Goal: Task Accomplishment & Management: Complete application form

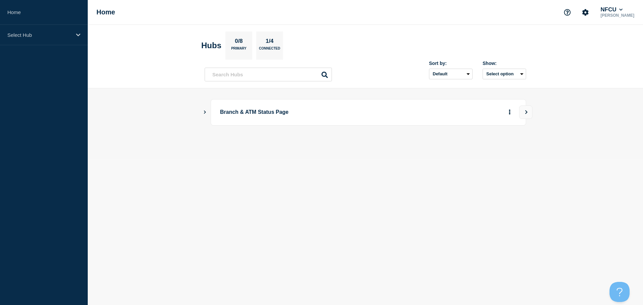
click at [209, 112] on div "Branch & ATM Status Page" at bounding box center [365, 112] width 321 height 26
click at [203, 115] on main "Branch & ATM Status Page" at bounding box center [365, 123] width 555 height 70
click at [205, 111] on icon "Show Connected Hubs" at bounding box center [205, 111] width 4 height 3
click at [488, 149] on button "See overview" at bounding box center [485, 145] width 35 height 13
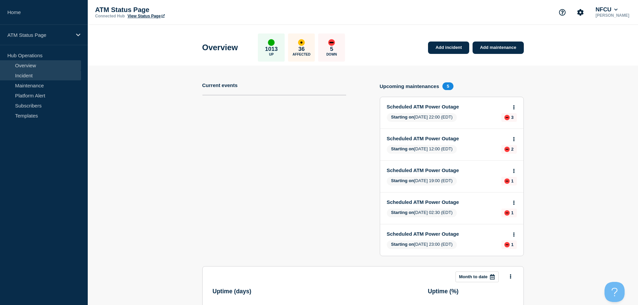
click at [35, 76] on link "Incident" at bounding box center [40, 75] width 81 height 10
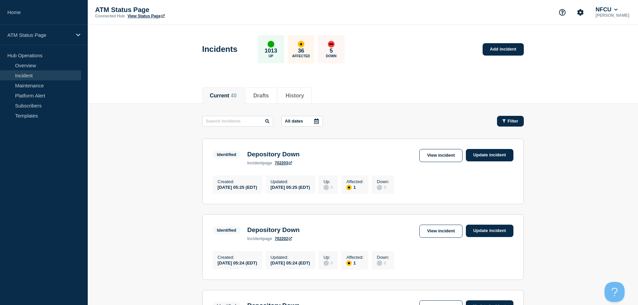
click at [504, 120] on icon "button" at bounding box center [503, 120] width 3 height 3
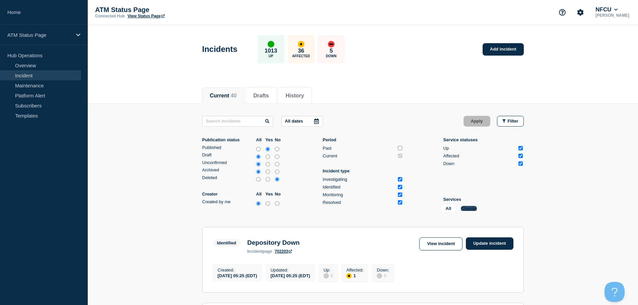
click at [471, 209] on button "Change" at bounding box center [469, 208] width 16 height 5
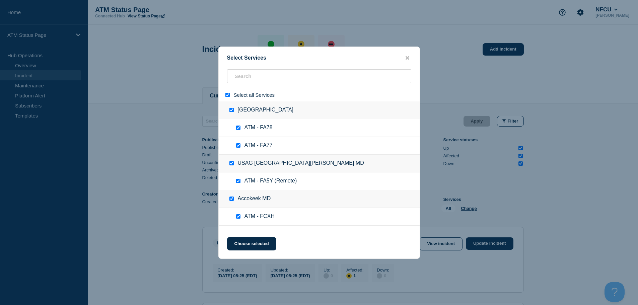
click at [229, 95] on input "select all" at bounding box center [227, 95] width 4 height 4
checkbox input "false"
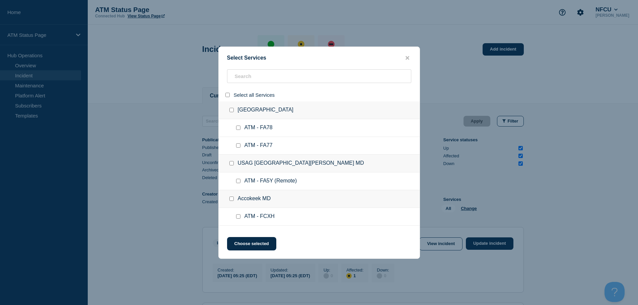
checkbox input "false"
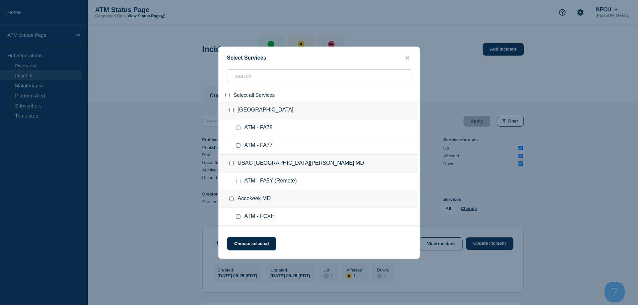
checkbox input "false"
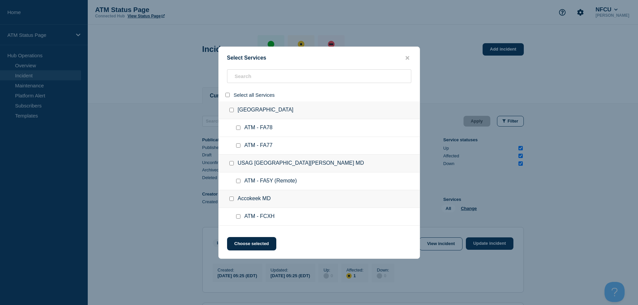
checkbox input "false"
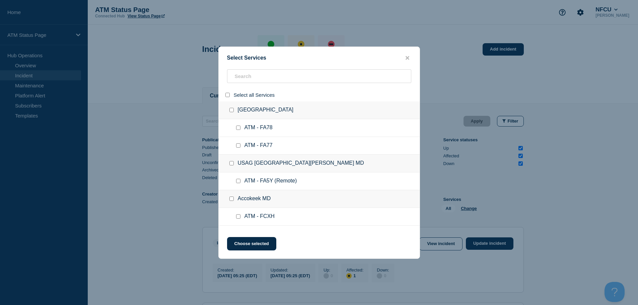
checkbox input "false"
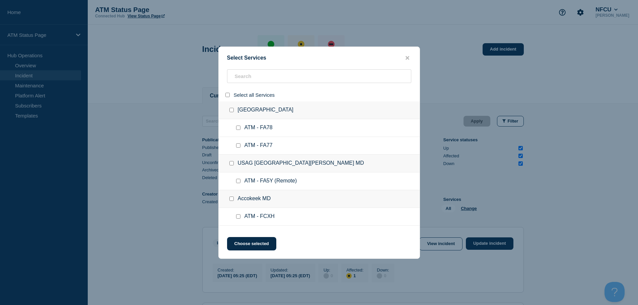
checkbox input "false"
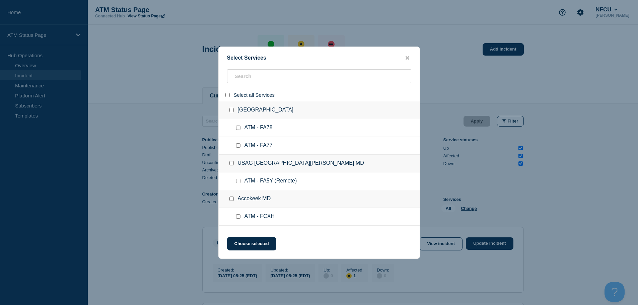
checkbox input "false"
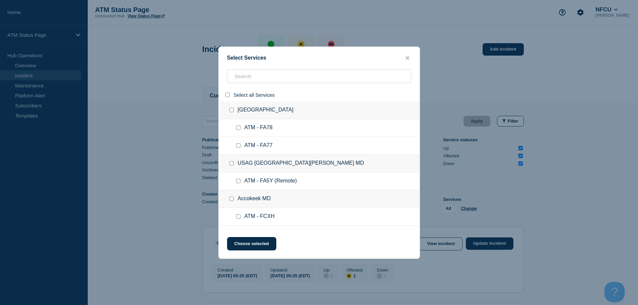
checkbox input "false"
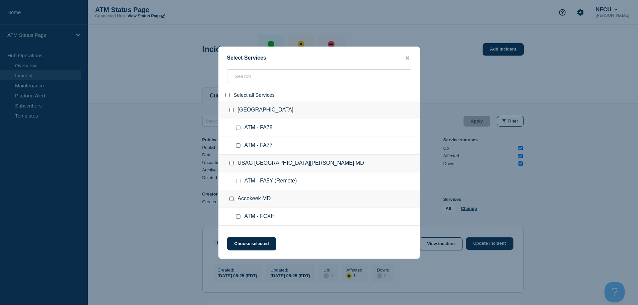
checkbox input "false"
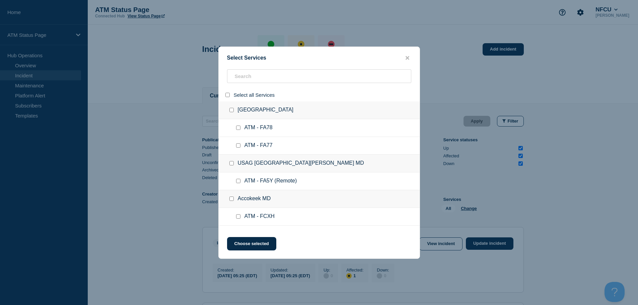
checkbox input "false"
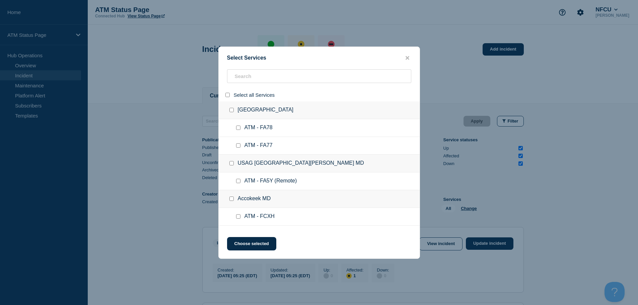
checkbox input "false"
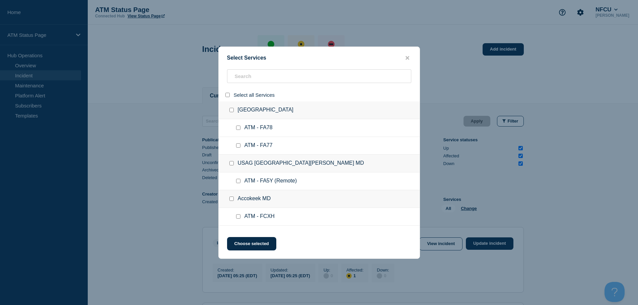
checkbox input "false"
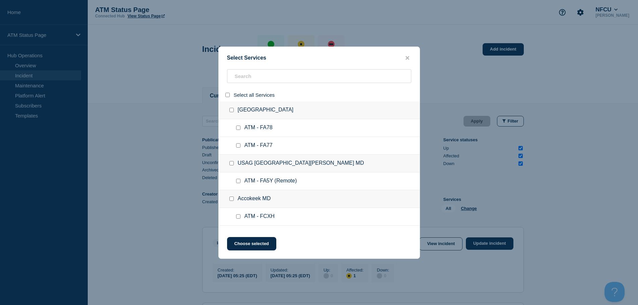
checkbox input "false"
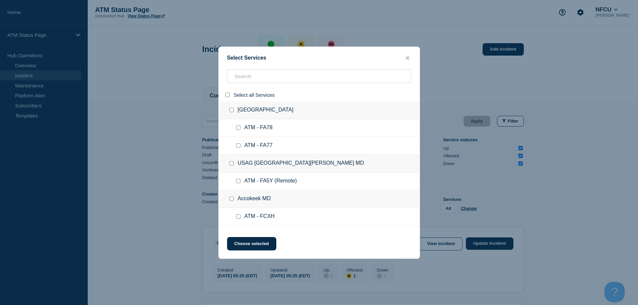
checkbox input "false"
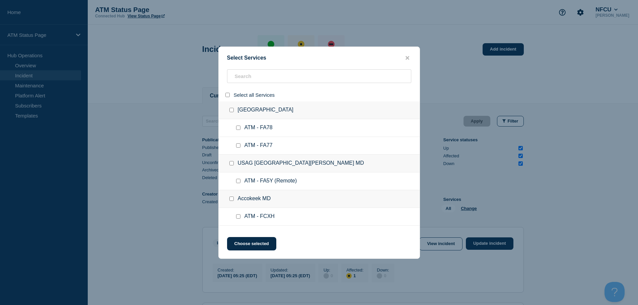
checkbox input "false"
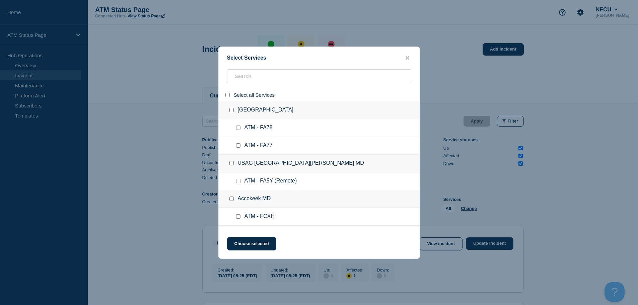
checkbox input "false"
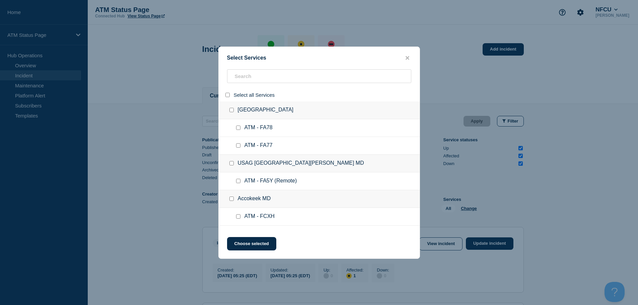
checkbox input "false"
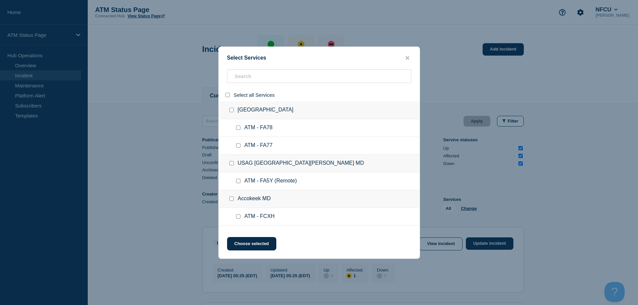
checkbox input "false"
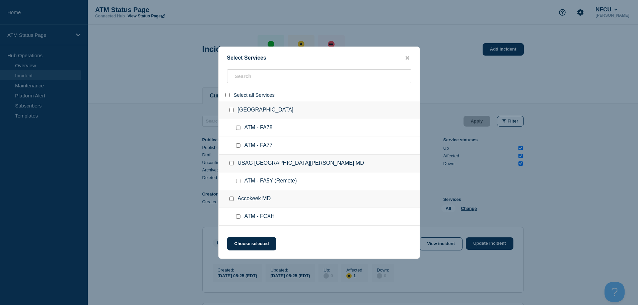
checkbox input "false"
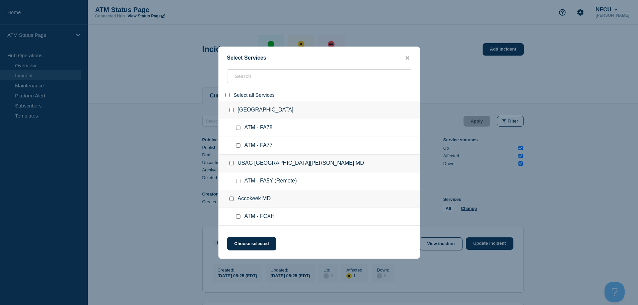
checkbox input "false"
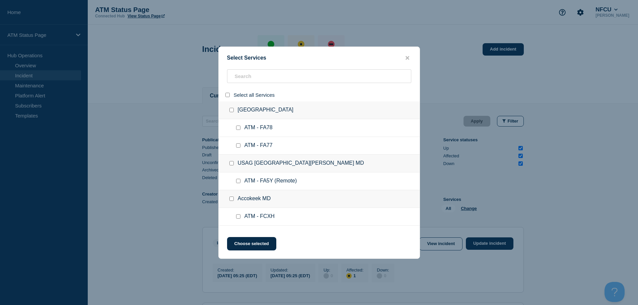
checkbox input "false"
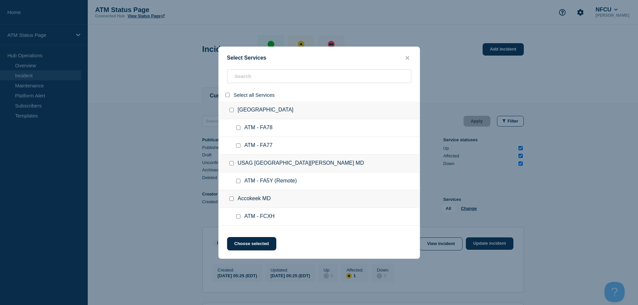
checkbox input "false"
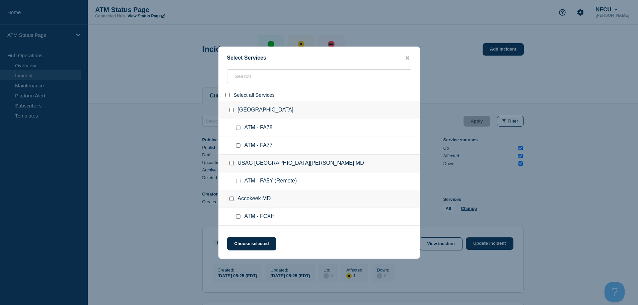
checkbox input "false"
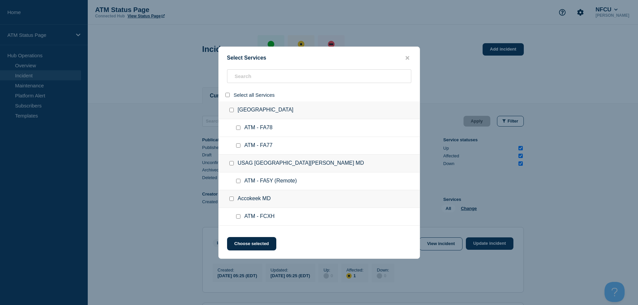
checkbox input "false"
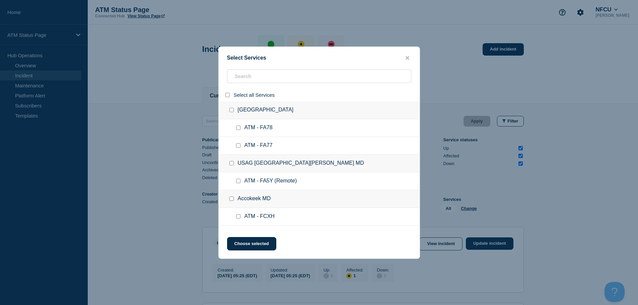
checkbox input "false"
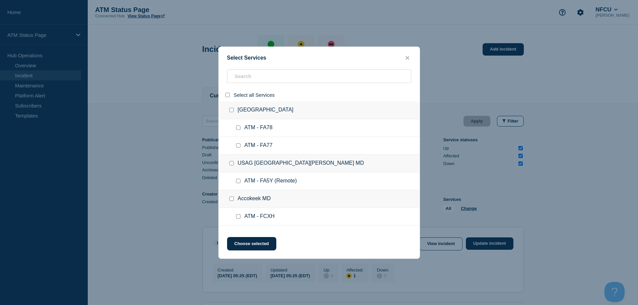
checkbox input "false"
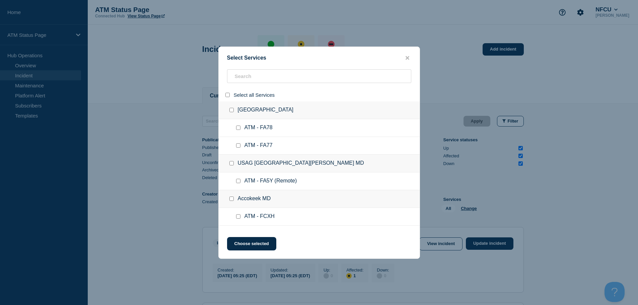
checkbox input "false"
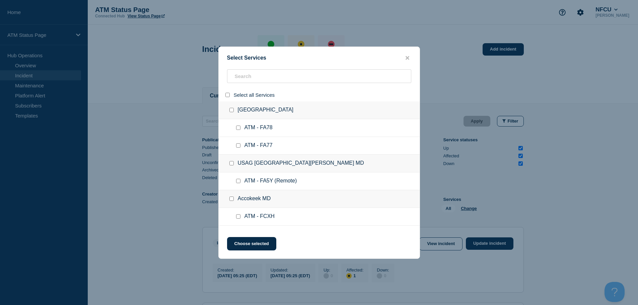
checkbox input "false"
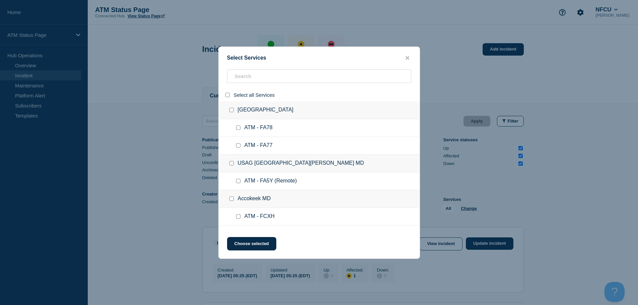
checkbox input "false"
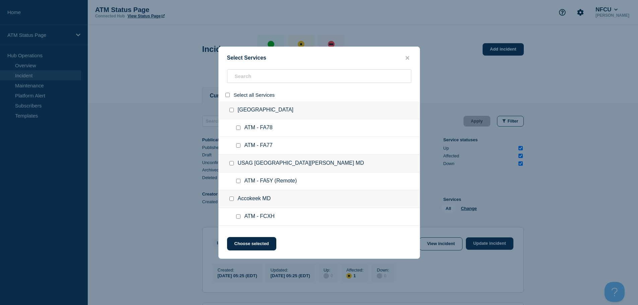
checkbox input "false"
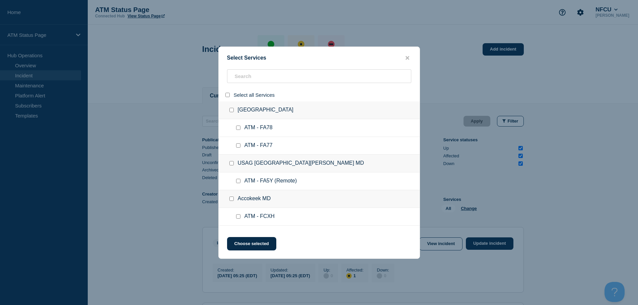
checkbox input "false"
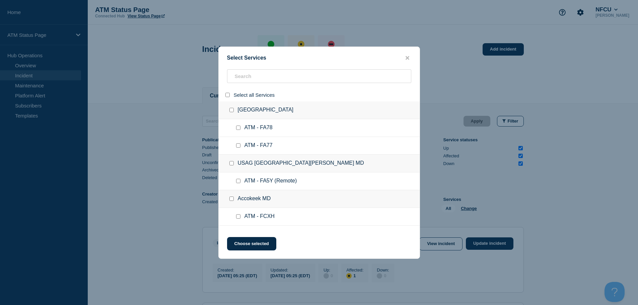
checkbox input "false"
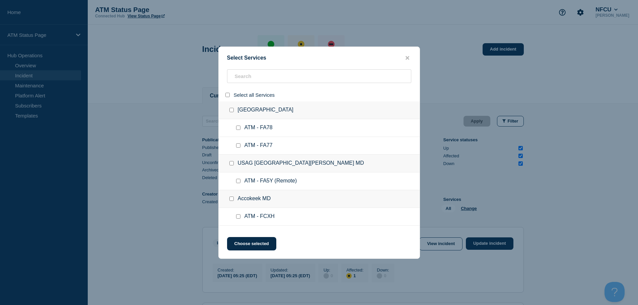
checkbox input "false"
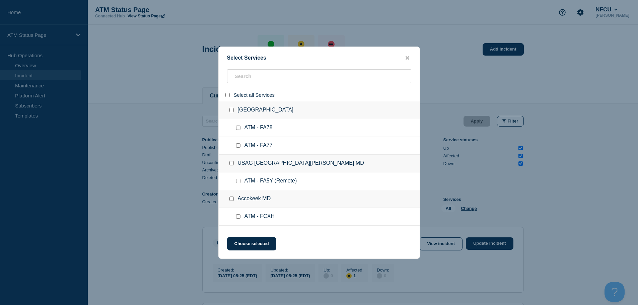
checkbox input "false"
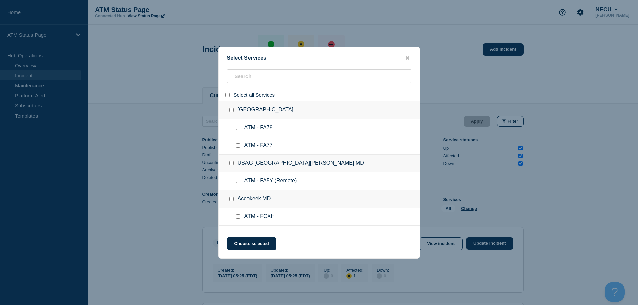
checkbox input "false"
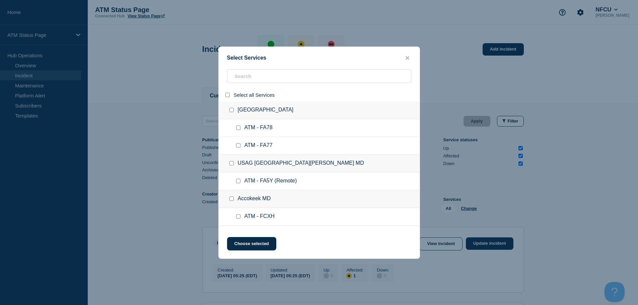
checkbox input "false"
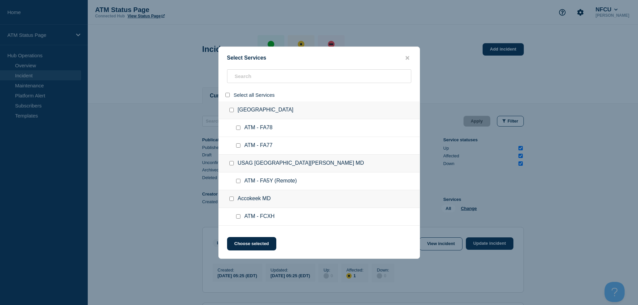
checkbox input "false"
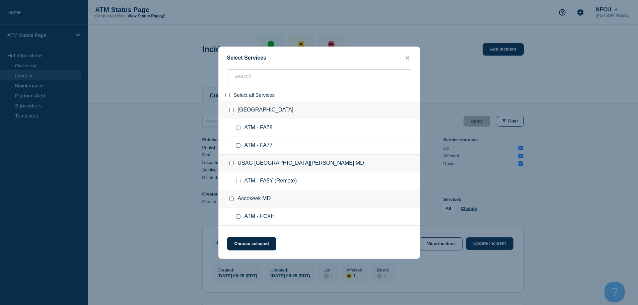
checkbox input "false"
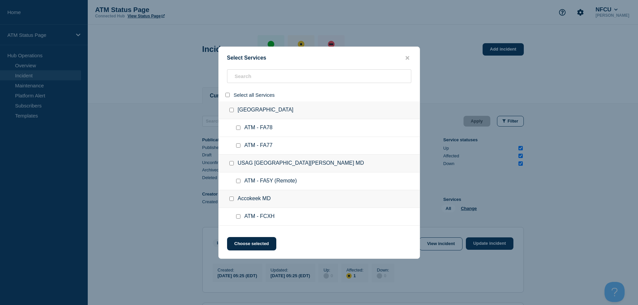
checkbox input "false"
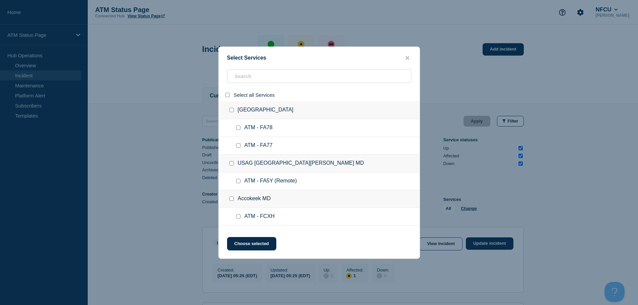
checkbox input "false"
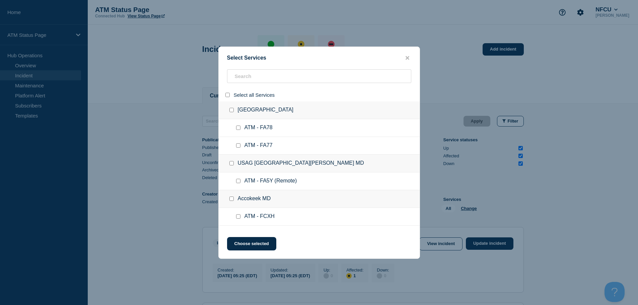
checkbox input "false"
click at [255, 75] on input "search" at bounding box center [319, 76] width 184 height 14
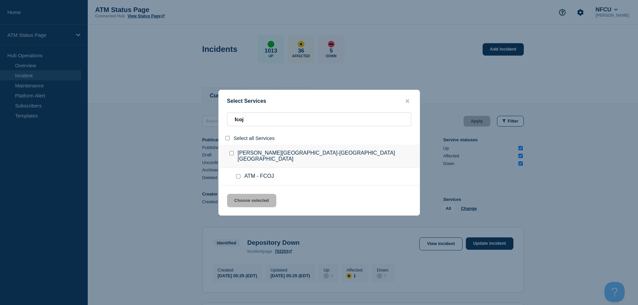
click at [238, 174] on input "service: ATM - FCOJ" at bounding box center [238, 176] width 4 height 4
click at [254, 206] on div "Select Services fcoj Select all Services [PERSON_NAME][GEOGRAPHIC_DATA]-[GEOGRA…" at bounding box center [319, 153] width 202 height 126
click at [255, 199] on button "Choose selected" at bounding box center [251, 200] width 49 height 13
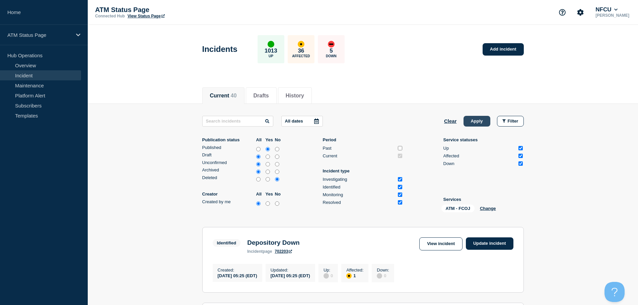
click at [471, 119] on button "Apply" at bounding box center [476, 121] width 27 height 11
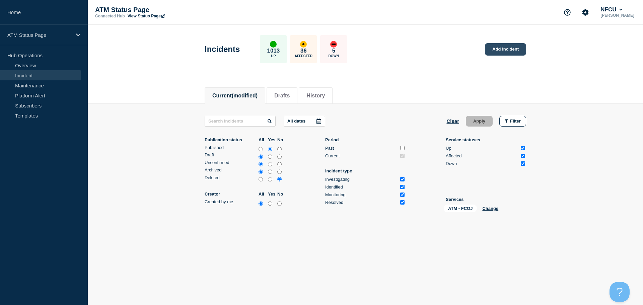
click at [501, 47] on link "Add incident" at bounding box center [505, 49] width 41 height 12
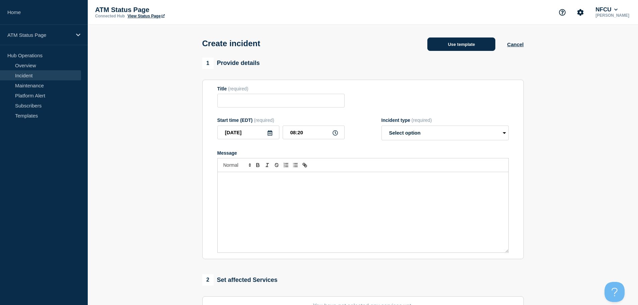
click at [460, 38] on button "Use template" at bounding box center [461, 44] width 68 height 13
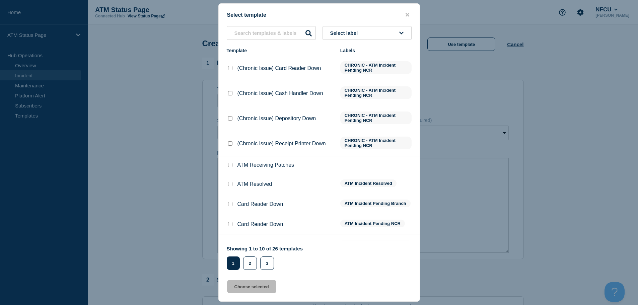
click at [369, 37] on button "Select label" at bounding box center [366, 33] width 89 height 14
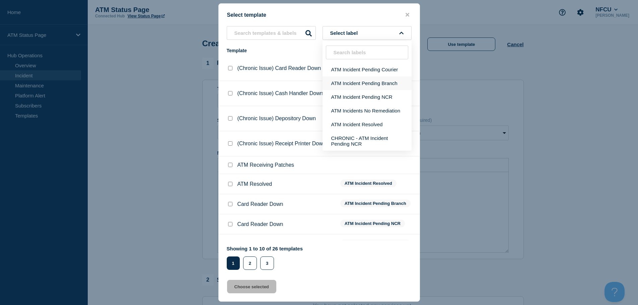
click at [381, 84] on button "ATM Incident Pending Branch" at bounding box center [366, 83] width 89 height 14
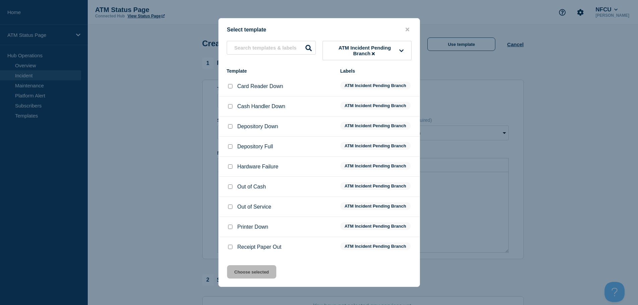
click at [230, 229] on input "Printer Down checkbox" at bounding box center [230, 227] width 4 height 4
click at [254, 275] on button "Choose selected" at bounding box center [251, 271] width 49 height 13
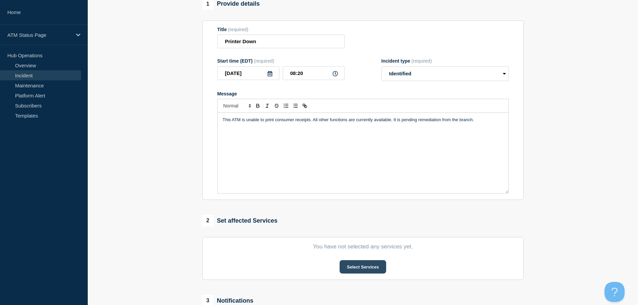
scroll to position [134, 0]
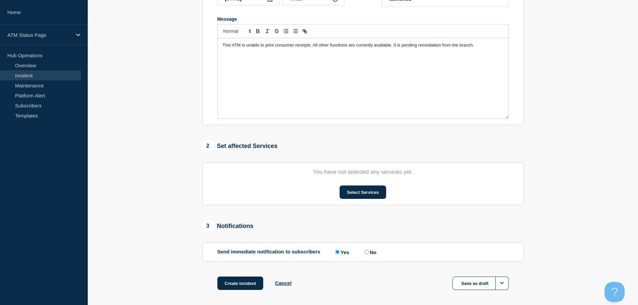
click at [363, 187] on section "You have not selected any services yet. Select Services" at bounding box center [362, 183] width 321 height 43
click at [361, 193] on button "Select Services" at bounding box center [363, 192] width 47 height 13
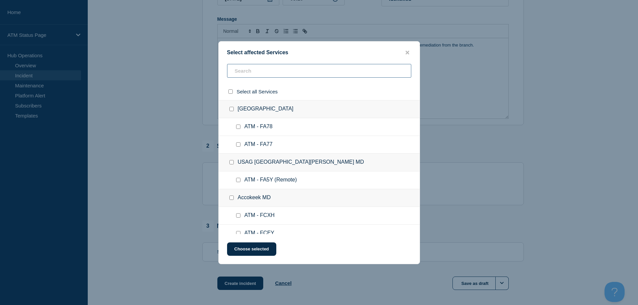
click at [315, 70] on input "text" at bounding box center [319, 71] width 184 height 14
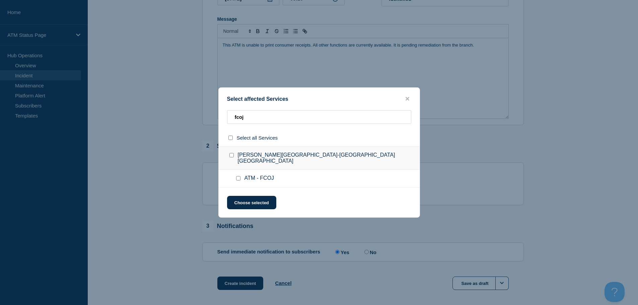
click at [240, 177] on input "ATM - FCOJ checkbox" at bounding box center [238, 178] width 4 height 4
click at [248, 197] on button "Choose selected" at bounding box center [251, 202] width 49 height 13
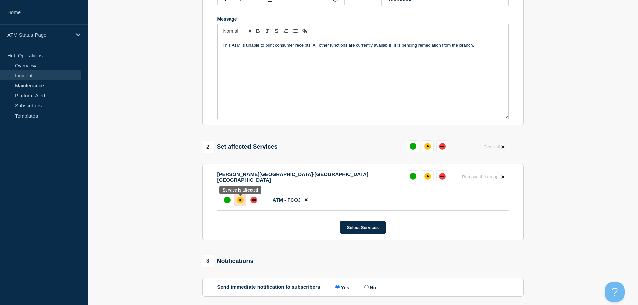
click at [239, 201] on div "affected" at bounding box center [240, 200] width 7 height 7
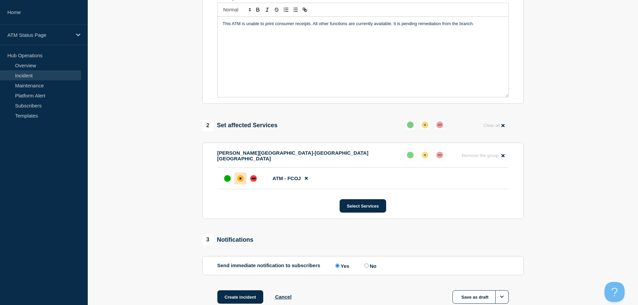
scroll to position [199, 0]
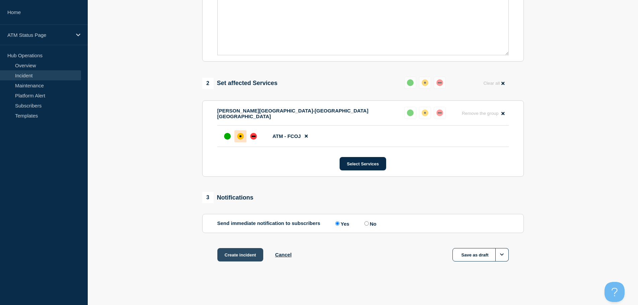
click at [247, 255] on button "Create incident" at bounding box center [240, 254] width 46 height 13
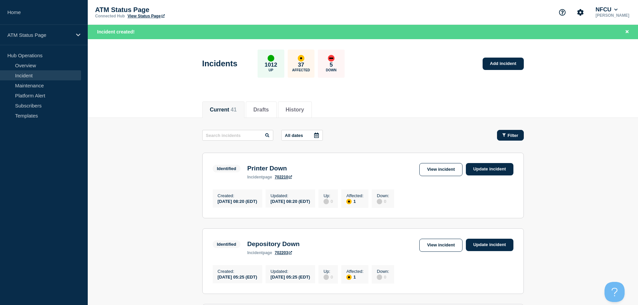
click at [511, 138] on button "Filter" at bounding box center [510, 135] width 27 height 11
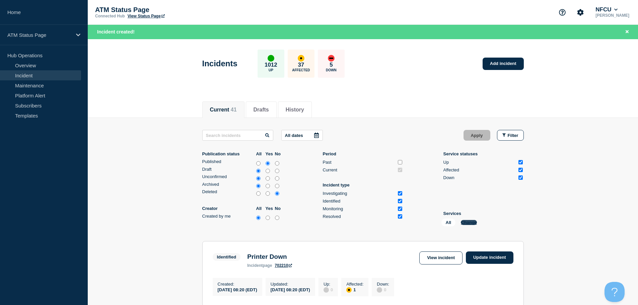
click at [467, 222] on button "Change" at bounding box center [469, 222] width 16 height 5
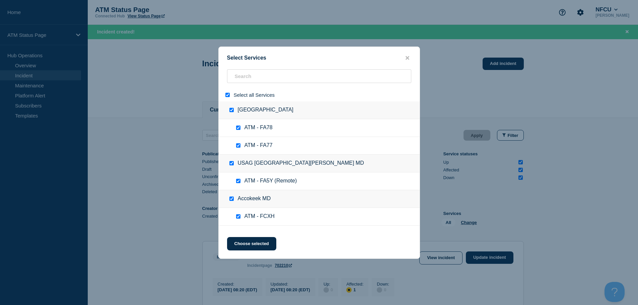
click at [227, 93] on input "select all" at bounding box center [227, 95] width 4 height 4
click at [268, 79] on input "search" at bounding box center [319, 76] width 184 height 14
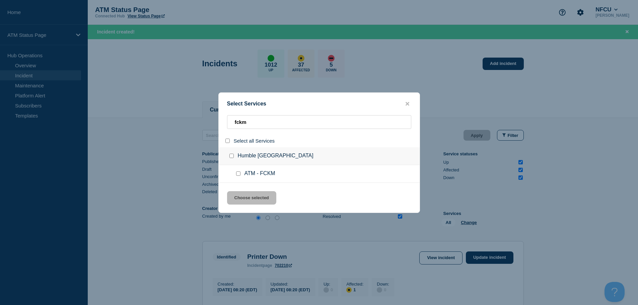
click at [241, 173] on div at bounding box center [240, 173] width 10 height 7
click at [238, 175] on input "service: ATM - FCKM" at bounding box center [238, 173] width 4 height 4
click at [248, 198] on button "Choose selected" at bounding box center [251, 197] width 49 height 13
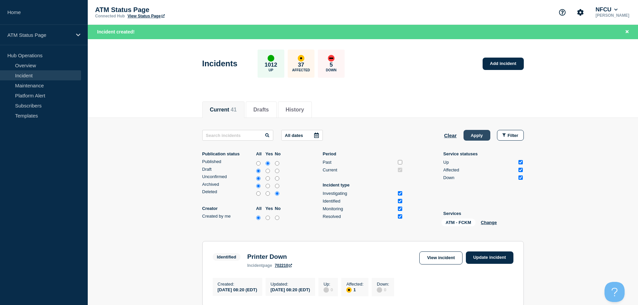
click at [481, 134] on button "Apply" at bounding box center [476, 135] width 27 height 11
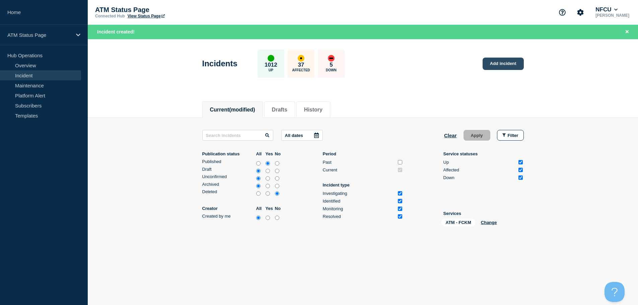
click at [494, 65] on link "Add incident" at bounding box center [503, 64] width 41 height 12
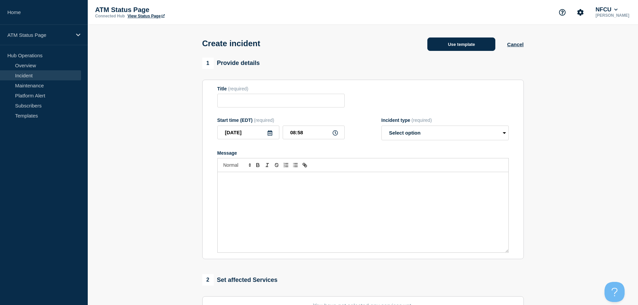
click at [457, 49] on button "Use template" at bounding box center [461, 44] width 68 height 13
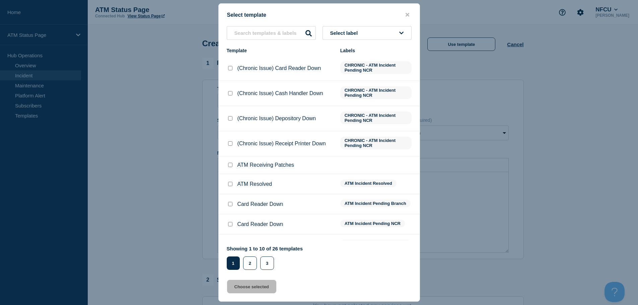
click at [373, 36] on button "Select label" at bounding box center [366, 33] width 89 height 14
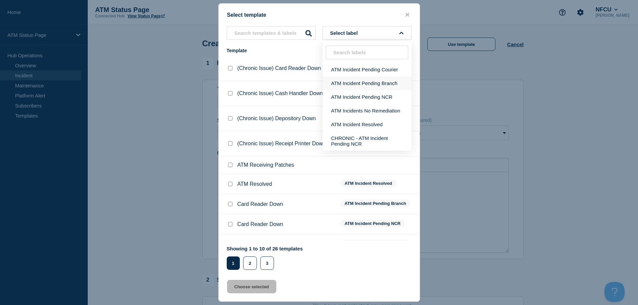
click at [386, 87] on button "ATM Incident Pending Branch" at bounding box center [366, 83] width 89 height 14
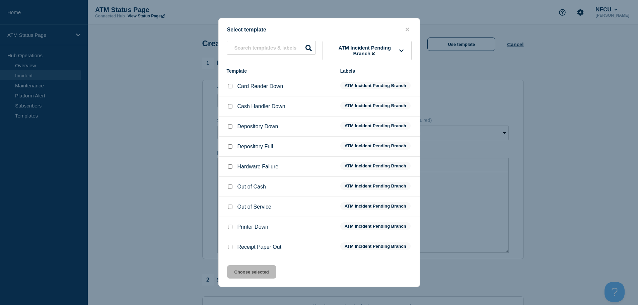
click at [230, 127] on input "Depository Down checkbox" at bounding box center [230, 126] width 4 height 4
click at [258, 275] on button "Choose selected" at bounding box center [251, 271] width 49 height 13
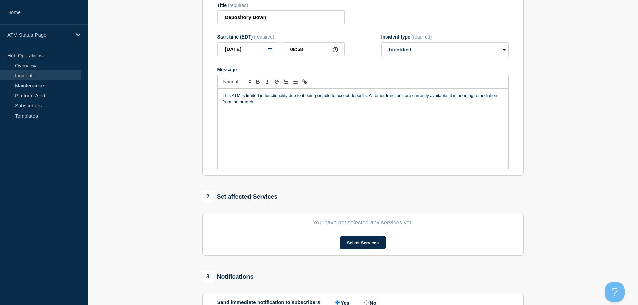
scroll to position [134, 0]
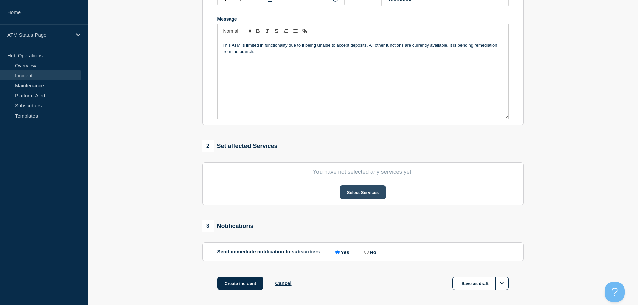
click at [362, 196] on button "Select Services" at bounding box center [363, 192] width 47 height 13
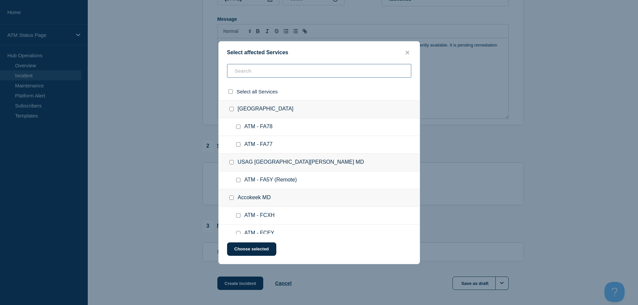
click at [271, 74] on input "text" at bounding box center [319, 71] width 184 height 14
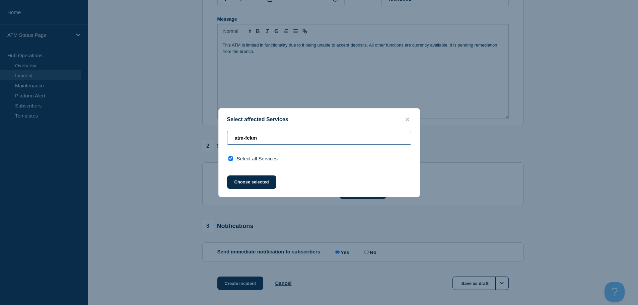
drag, startPoint x: 244, startPoint y: 139, endPoint x: 204, endPoint y: 138, distance: 40.2
click at [204, 138] on div "Select affected Services atm-fckm Select all Services Choose selected" at bounding box center [319, 152] width 638 height 305
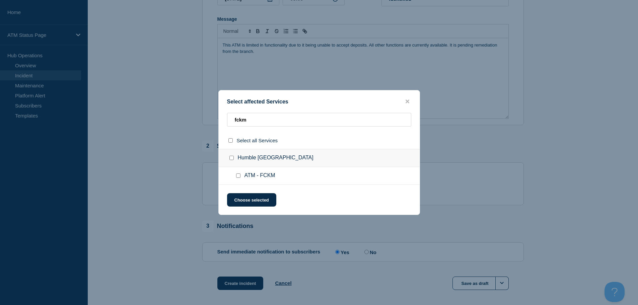
click at [236, 174] on div at bounding box center [240, 175] width 10 height 7
drag, startPoint x: 237, startPoint y: 176, endPoint x: 241, endPoint y: 183, distance: 7.8
click at [236, 177] on input "ATM - FCKM checkbox" at bounding box center [238, 175] width 4 height 4
click at [250, 195] on button "Choose selected" at bounding box center [251, 199] width 49 height 13
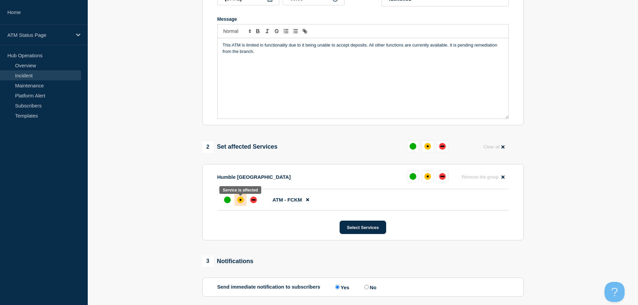
click at [243, 205] on div at bounding box center [240, 200] width 12 height 12
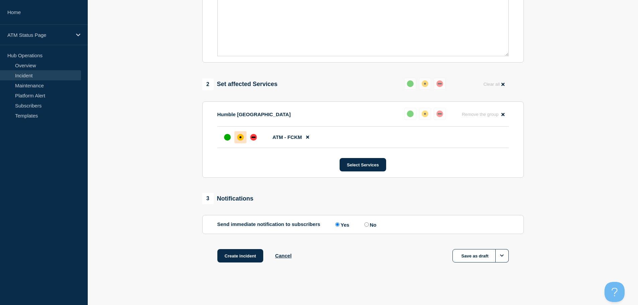
scroll to position [199, 0]
click at [224, 261] on button "Create incident" at bounding box center [240, 254] width 46 height 13
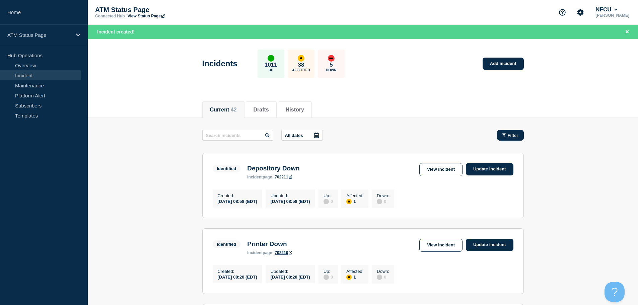
click at [514, 132] on button "Filter" at bounding box center [510, 135] width 27 height 11
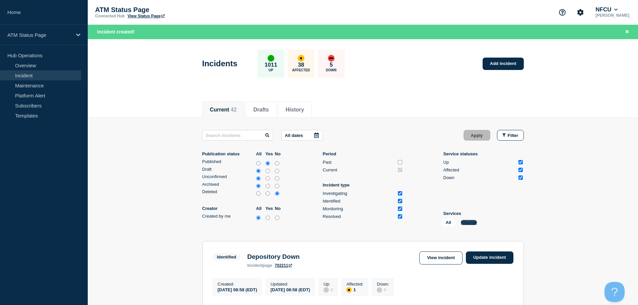
click at [473, 222] on button "Change" at bounding box center [469, 222] width 16 height 5
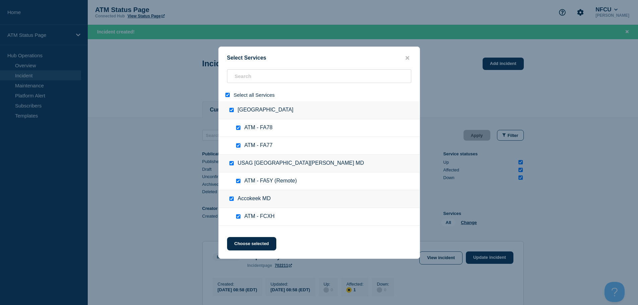
click at [227, 97] on input "select all" at bounding box center [227, 95] width 4 height 4
click at [258, 81] on input "search" at bounding box center [319, 76] width 184 height 14
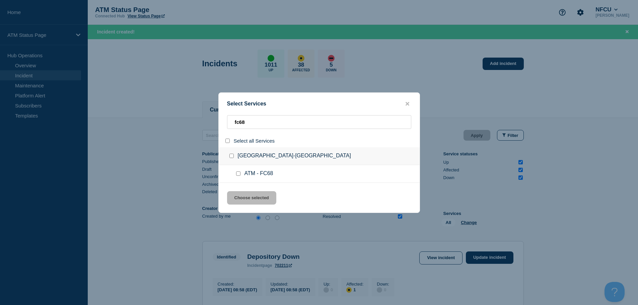
click at [238, 174] on input "service: ATM - FC68" at bounding box center [238, 173] width 4 height 4
click at [251, 200] on button "Choose selected" at bounding box center [251, 197] width 49 height 13
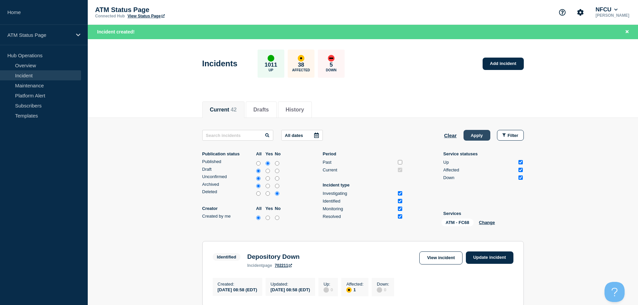
click at [475, 131] on button "Apply" at bounding box center [476, 135] width 27 height 11
click at [448, 135] on button "Clear" at bounding box center [450, 135] width 13 height 11
click at [468, 222] on button "Change" at bounding box center [469, 222] width 16 height 5
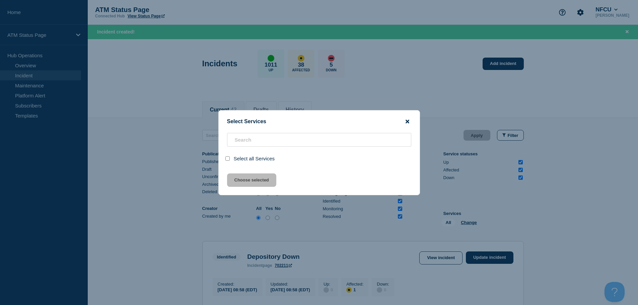
click at [409, 121] on icon "close button" at bounding box center [408, 121] width 4 height 5
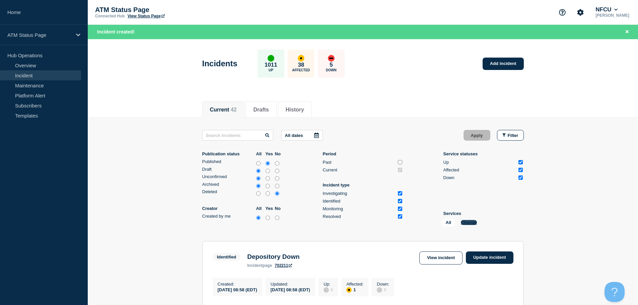
click at [471, 224] on button "Change" at bounding box center [469, 222] width 16 height 5
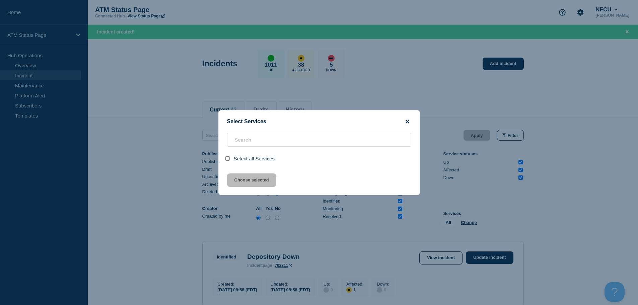
click at [408, 121] on icon "close button" at bounding box center [408, 122] width 4 height 4
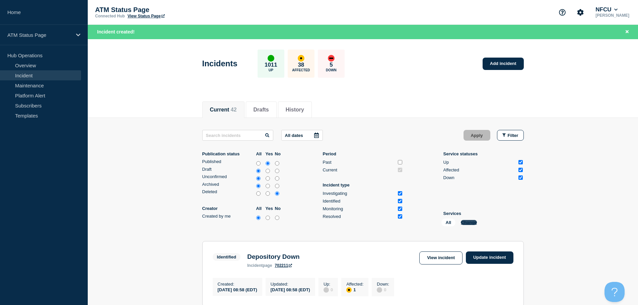
click at [473, 223] on button "Change" at bounding box center [469, 222] width 16 height 5
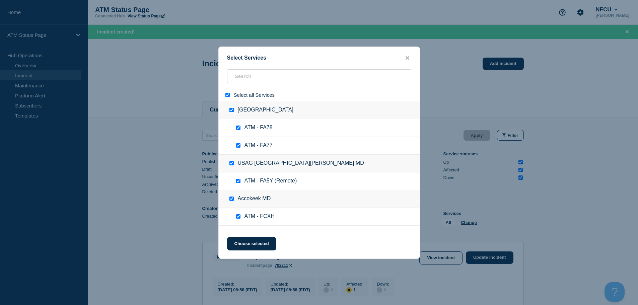
click at [406, 61] on button "close button" at bounding box center [408, 58] width 8 height 6
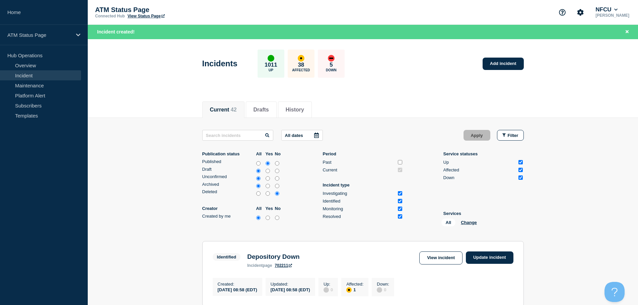
click at [408, 55] on div "Incidents 1011 Up 38 Affected 5 Down Add incident" at bounding box center [363, 61] width 337 height 41
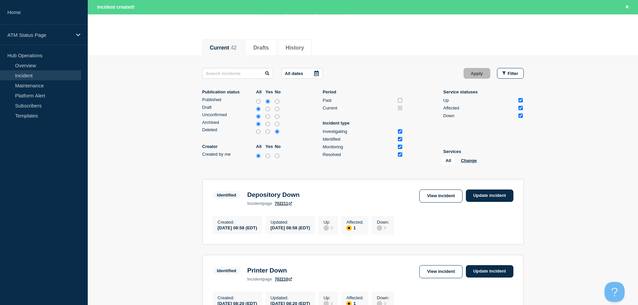
scroll to position [67, 0]
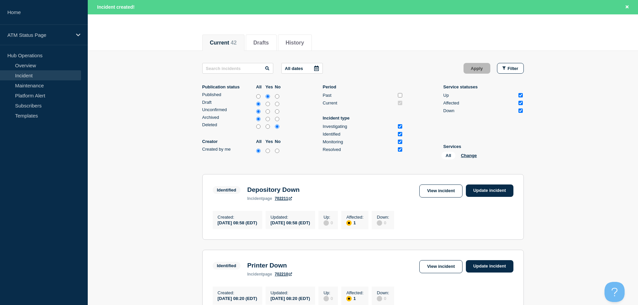
click at [489, 144] on ul "Publication status All Yes No Published Draft Unconfirmed Archived Deleted Crea…" at bounding box center [362, 123] width 321 height 78
click at [465, 157] on button "Change" at bounding box center [469, 155] width 16 height 5
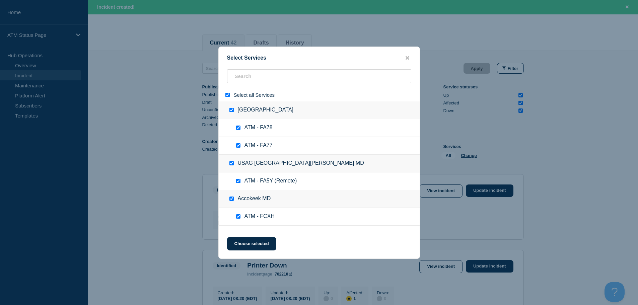
click at [228, 92] on div "Select all Services" at bounding box center [319, 94] width 201 height 13
click at [226, 95] on input "select all" at bounding box center [227, 95] width 4 height 4
click at [250, 79] on input "search" at bounding box center [319, 76] width 184 height 14
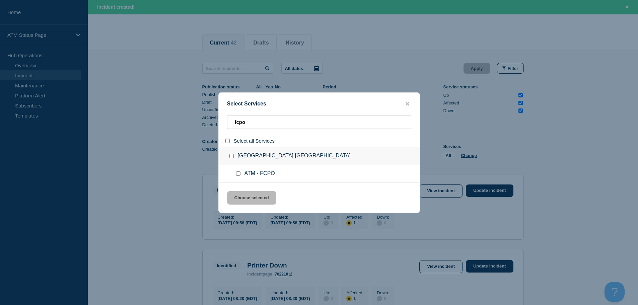
click at [238, 173] on input "service: ATM - FCPO" at bounding box center [238, 173] width 4 height 4
click at [246, 197] on button "Choose selected" at bounding box center [251, 197] width 49 height 13
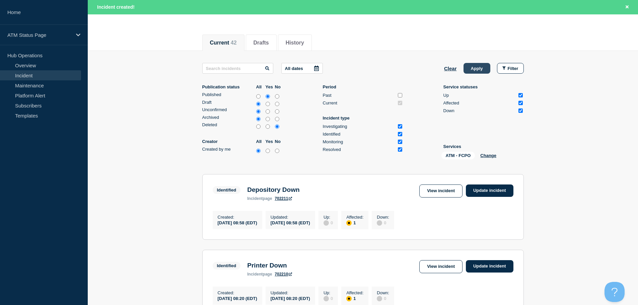
click at [481, 67] on button "Apply" at bounding box center [476, 68] width 27 height 11
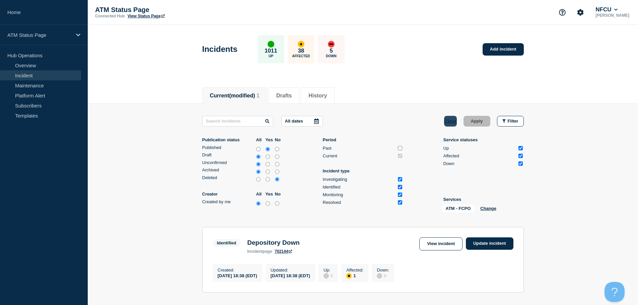
click at [445, 121] on button "Clear" at bounding box center [450, 121] width 13 height 11
click at [466, 210] on button "Change" at bounding box center [469, 208] width 16 height 5
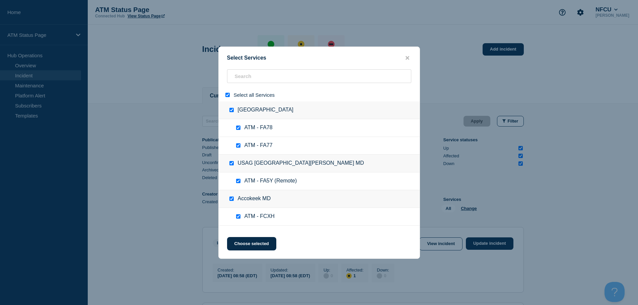
click at [229, 96] on input "select all" at bounding box center [227, 95] width 4 height 4
click at [254, 79] on input "search" at bounding box center [319, 76] width 184 height 14
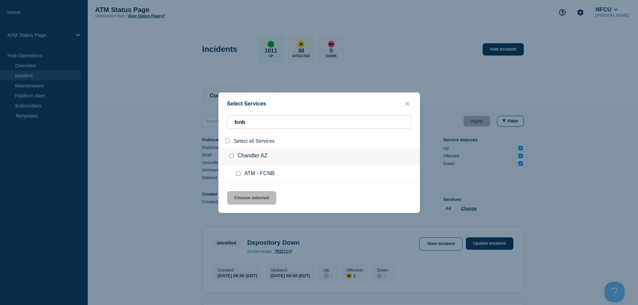
click at [239, 174] on input "service: ATM - FCNB" at bounding box center [238, 173] width 4 height 4
click at [246, 207] on div "Select Services fcnb Select all Services Chandler AZ ATM - FCNB Choose selected" at bounding box center [319, 152] width 202 height 121
click at [254, 202] on button "Choose selected" at bounding box center [251, 197] width 49 height 13
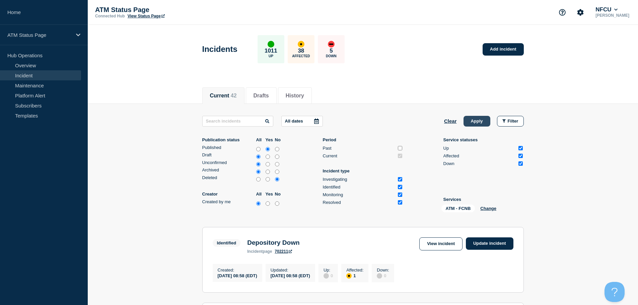
click at [474, 121] on button "Apply" at bounding box center [476, 121] width 27 height 11
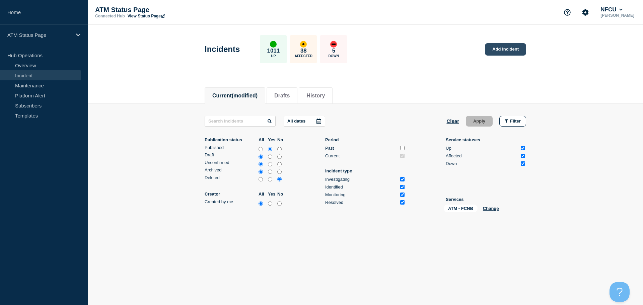
click at [507, 47] on link "Add incident" at bounding box center [505, 49] width 41 height 12
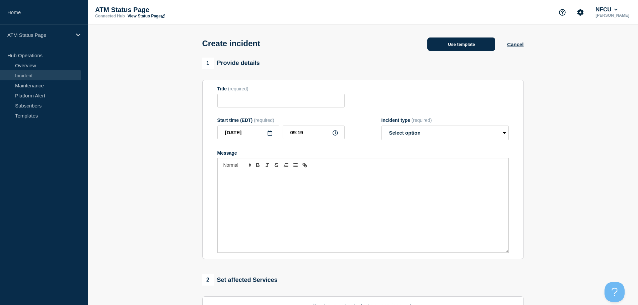
click at [466, 43] on button "Use template" at bounding box center [461, 44] width 68 height 13
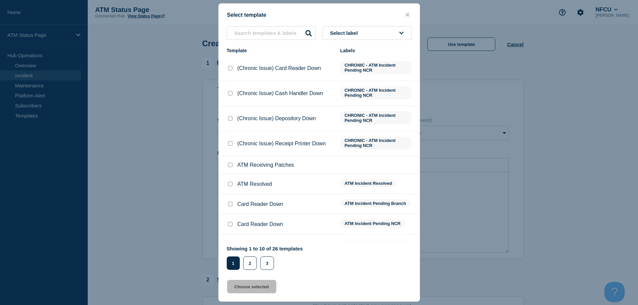
click at [354, 39] on button "Select label" at bounding box center [366, 33] width 89 height 14
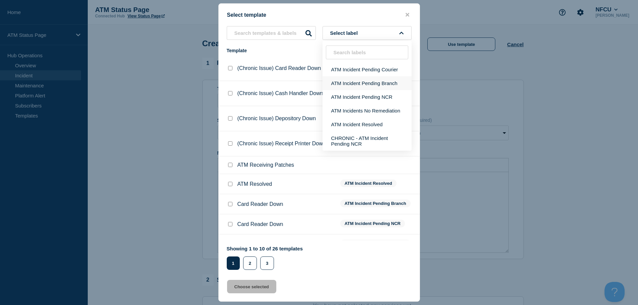
click at [362, 81] on button "ATM Incident Pending Branch" at bounding box center [366, 83] width 89 height 14
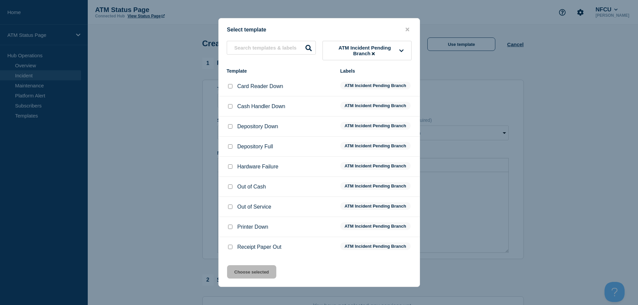
click at [231, 128] on input "Depository Down checkbox" at bounding box center [230, 126] width 4 height 4
click at [246, 275] on button "Choose selected" at bounding box center [251, 271] width 49 height 13
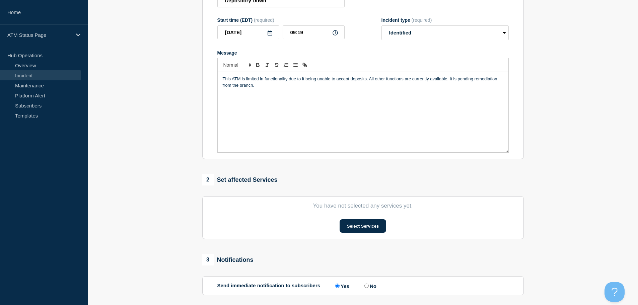
scroll to position [100, 0]
click at [356, 231] on button "Select Services" at bounding box center [363, 225] width 47 height 13
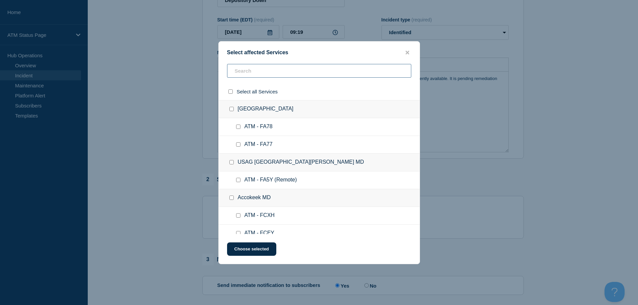
click at [289, 74] on input "text" at bounding box center [319, 71] width 184 height 14
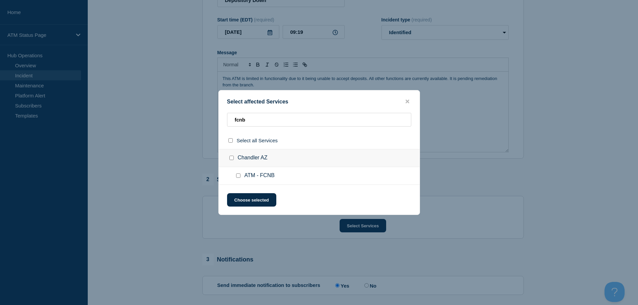
click at [238, 175] on input "ATM - FCNB checkbox" at bounding box center [238, 175] width 4 height 4
click at [245, 201] on button "Choose selected" at bounding box center [251, 199] width 49 height 13
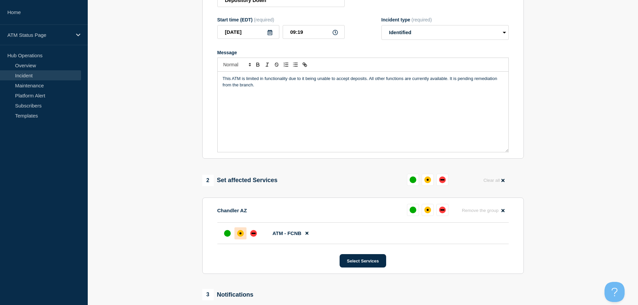
click at [241, 236] on div "affected" at bounding box center [240, 233] width 7 height 7
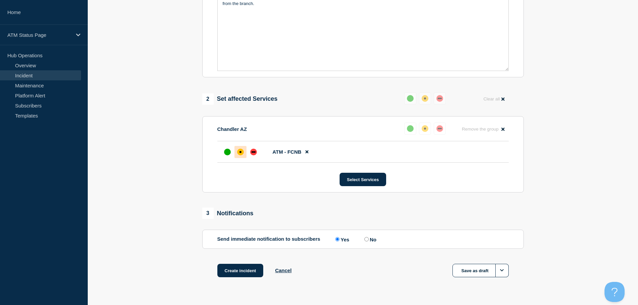
scroll to position [199, 0]
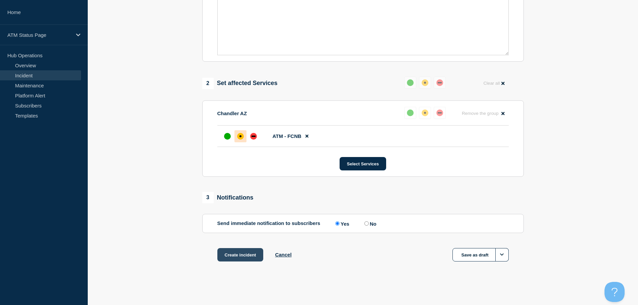
click at [236, 258] on button "Create incident" at bounding box center [240, 254] width 46 height 13
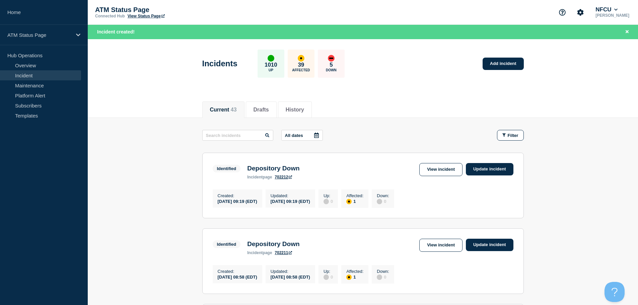
click at [508, 138] on span "Filter" at bounding box center [513, 135] width 11 height 5
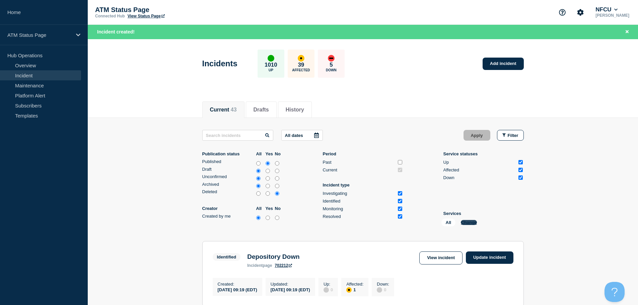
click at [472, 225] on button "Change" at bounding box center [469, 222] width 16 height 5
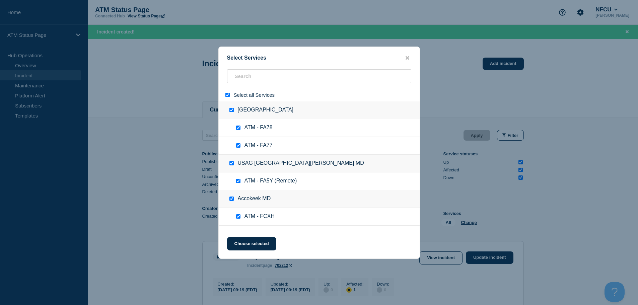
click at [227, 94] on input "select all" at bounding box center [227, 95] width 4 height 4
click at [255, 78] on input "search" at bounding box center [319, 76] width 184 height 14
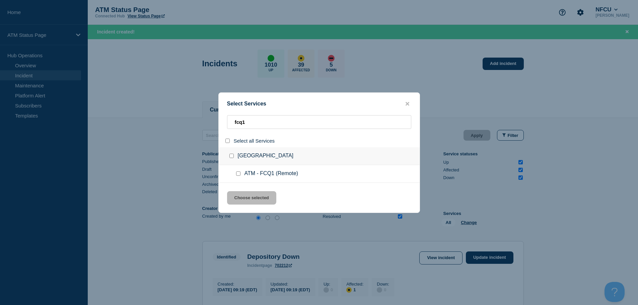
drag, startPoint x: 236, startPoint y: 172, endPoint x: 238, endPoint y: 176, distance: 4.2
click at [237, 172] on input "service: ATM - FCQ1 (Remote)" at bounding box center [238, 173] width 4 height 4
click at [251, 200] on button "Choose selected" at bounding box center [251, 197] width 49 height 13
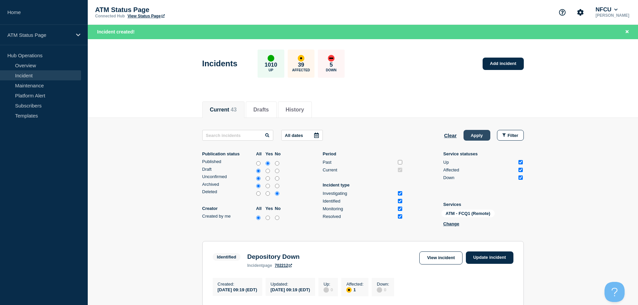
click at [483, 136] on button "Apply" at bounding box center [476, 135] width 27 height 11
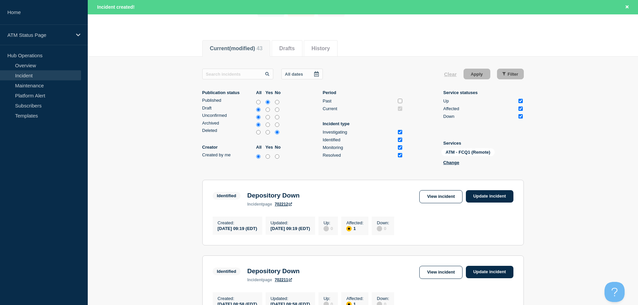
scroll to position [67, 0]
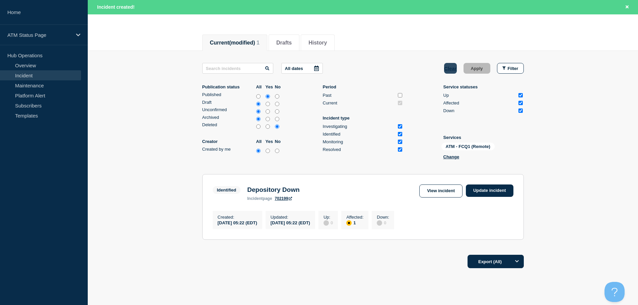
click at [449, 69] on button "Clear" at bounding box center [450, 68] width 13 height 11
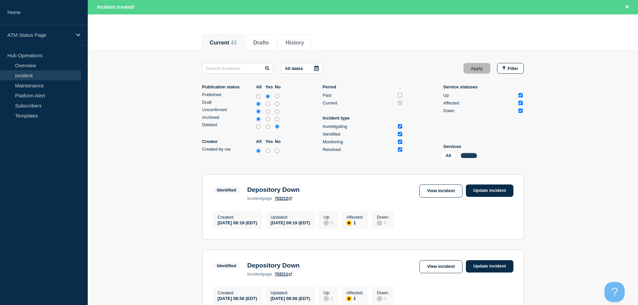
click at [468, 154] on button "Change" at bounding box center [469, 155] width 16 height 5
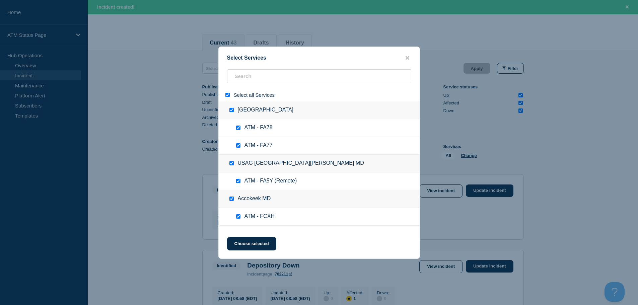
click at [229, 94] on input "select all" at bounding box center [227, 95] width 4 height 4
click at [259, 75] on input "search" at bounding box center [319, 76] width 184 height 14
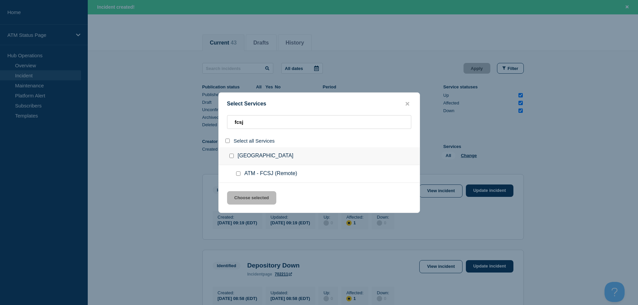
click at [239, 174] on input "service: ATM - FCSJ (Remote)" at bounding box center [238, 173] width 4 height 4
click at [250, 196] on button "Choose selected" at bounding box center [251, 197] width 49 height 13
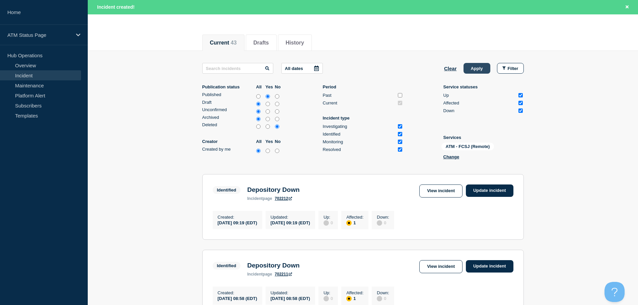
click at [474, 66] on button "Apply" at bounding box center [476, 68] width 27 height 11
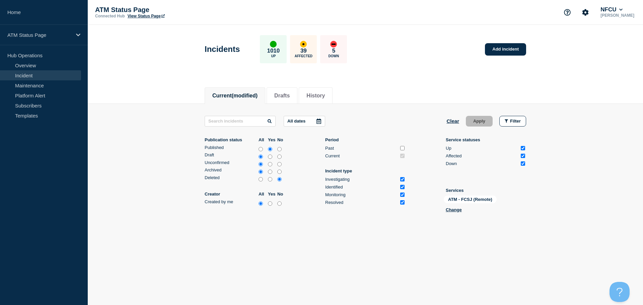
click at [501, 43] on div "Incidents 1010 Up 39 Affected 5 Down Add incident" at bounding box center [365, 46] width 337 height 41
click at [501, 48] on link "Add incident" at bounding box center [505, 49] width 41 height 12
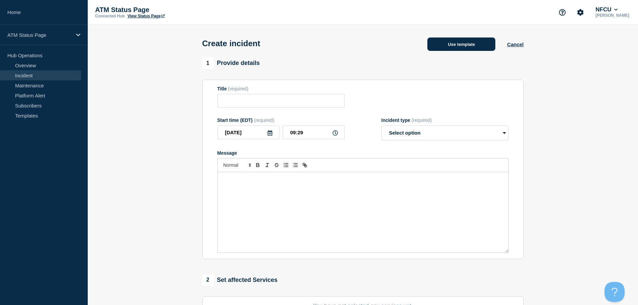
click at [474, 41] on button "Use template" at bounding box center [461, 44] width 68 height 13
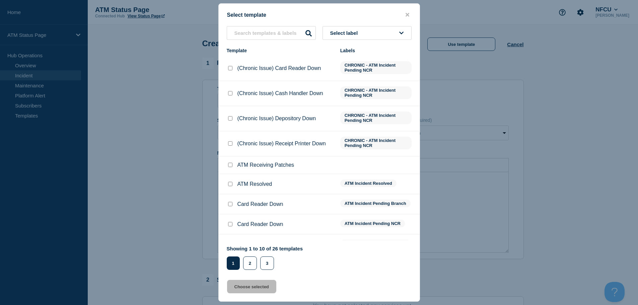
click at [386, 35] on button "Select label" at bounding box center [366, 33] width 89 height 14
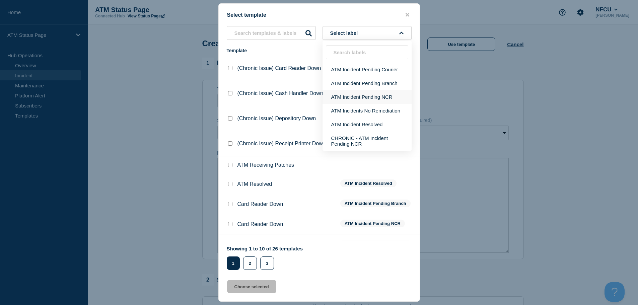
click at [357, 97] on button "ATM Incident Pending NCR" at bounding box center [366, 97] width 89 height 14
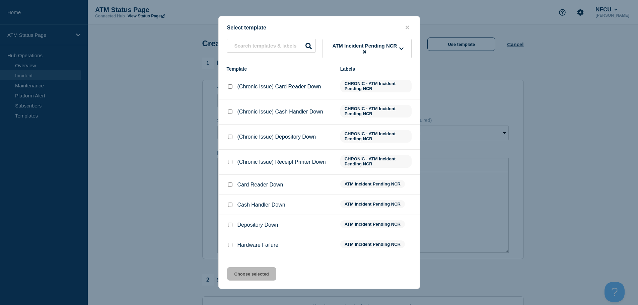
click at [229, 223] on div at bounding box center [230, 225] width 7 height 7
click at [230, 226] on input "Depository Down checkbox" at bounding box center [230, 225] width 4 height 4
click at [239, 272] on button "Choose selected" at bounding box center [251, 273] width 49 height 13
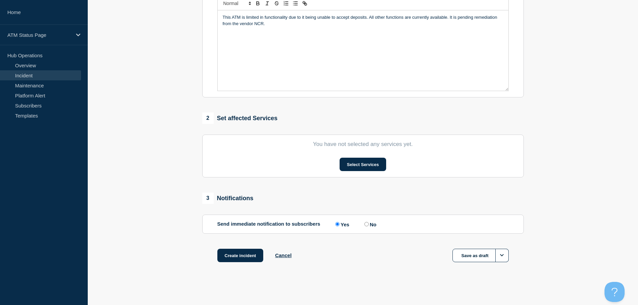
scroll to position [164, 0]
click at [356, 163] on button "Select Services" at bounding box center [363, 163] width 47 height 13
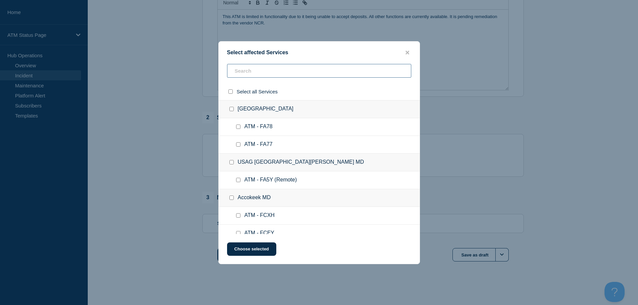
click at [251, 69] on input "text" at bounding box center [319, 71] width 184 height 14
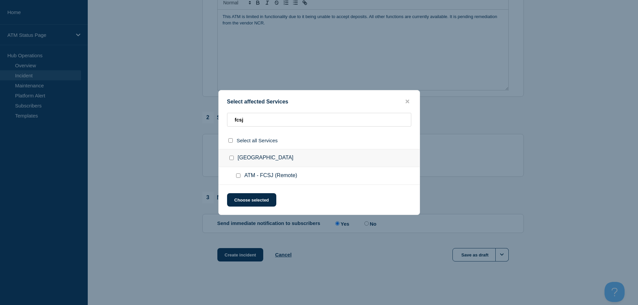
click at [241, 178] on div at bounding box center [240, 175] width 10 height 7
click at [239, 177] on input "ATM - FCSJ (Remote) checkbox" at bounding box center [238, 175] width 4 height 4
click at [243, 207] on button "Choose selected" at bounding box center [251, 199] width 49 height 13
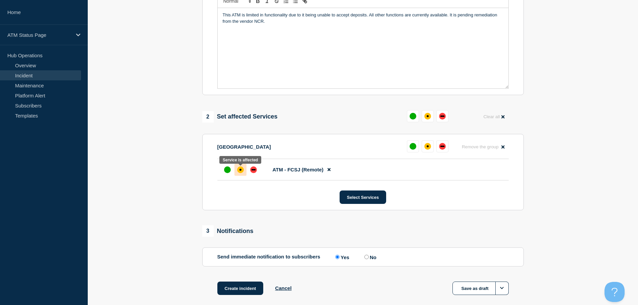
click at [243, 176] on div at bounding box center [240, 170] width 12 height 12
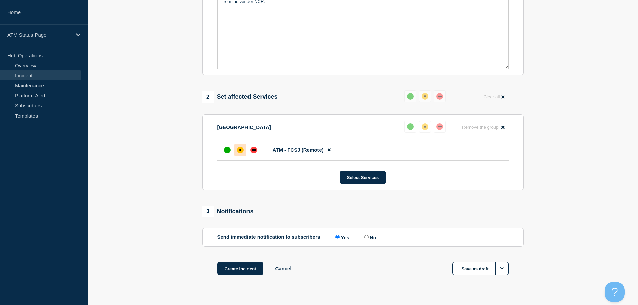
scroll to position [199, 0]
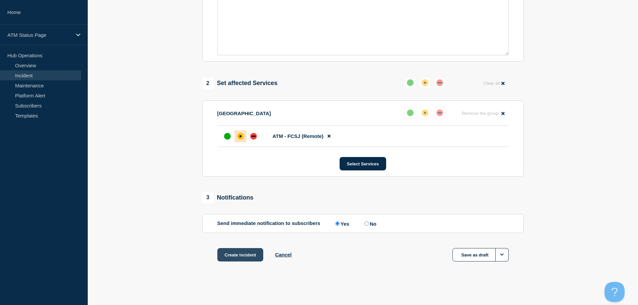
click at [244, 256] on button "Create incident" at bounding box center [240, 254] width 46 height 13
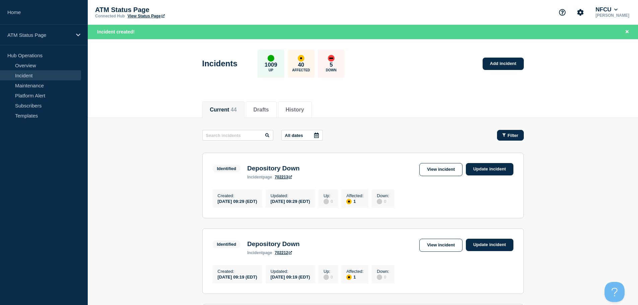
click at [508, 137] on span "Filter" at bounding box center [513, 135] width 11 height 5
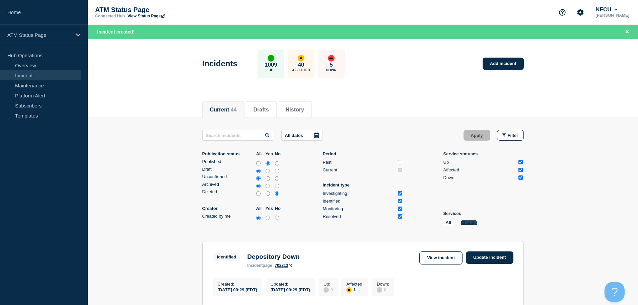
click at [473, 223] on button "Change" at bounding box center [469, 222] width 16 height 5
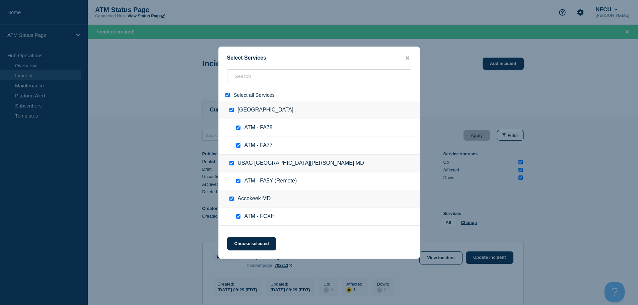
click at [228, 95] on input "select all" at bounding box center [227, 95] width 4 height 4
click at [249, 82] on input "search" at bounding box center [319, 76] width 184 height 14
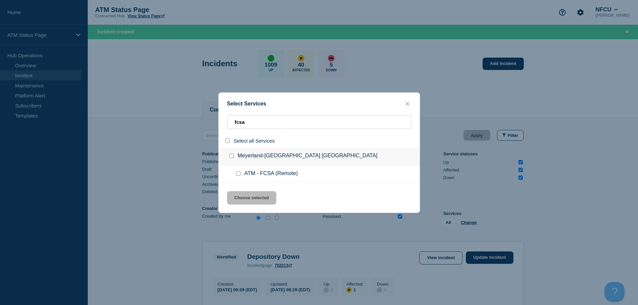
click at [238, 173] on input "service: ATM - FCSA (Remote)" at bounding box center [238, 173] width 4 height 4
click at [244, 195] on button "Choose selected" at bounding box center [251, 197] width 49 height 13
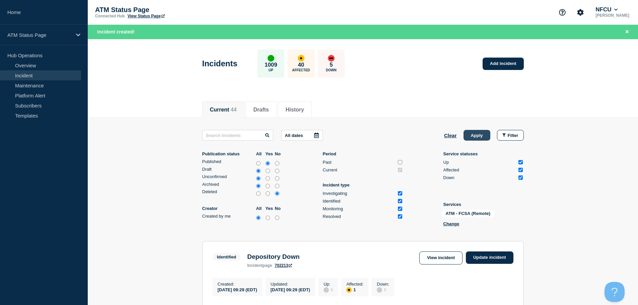
click at [478, 135] on button "Apply" at bounding box center [476, 135] width 27 height 11
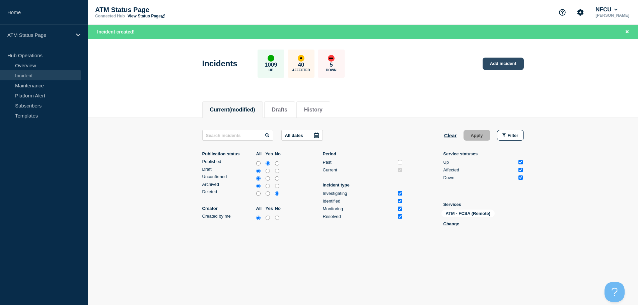
click at [520, 64] on link "Add incident" at bounding box center [503, 64] width 41 height 12
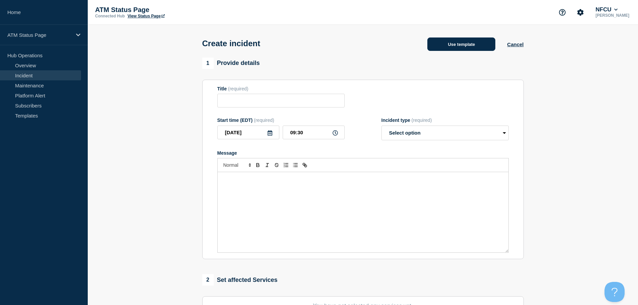
click at [461, 44] on button "Use template" at bounding box center [461, 44] width 68 height 13
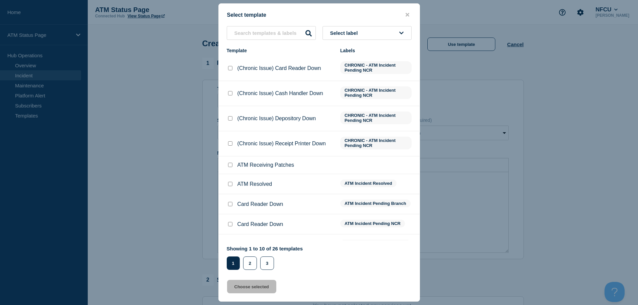
click at [392, 34] on button "Select label" at bounding box center [366, 33] width 89 height 14
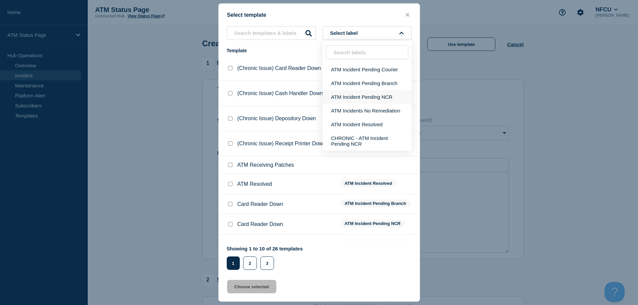
click at [392, 94] on button "ATM Incident Pending NCR" at bounding box center [366, 97] width 89 height 14
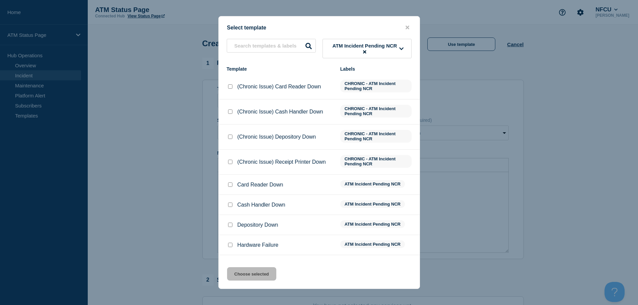
click at [231, 223] on div at bounding box center [230, 225] width 7 height 7
click at [230, 227] on input "Depository Down checkbox" at bounding box center [230, 225] width 4 height 4
click at [247, 275] on button "Choose selected" at bounding box center [251, 273] width 49 height 13
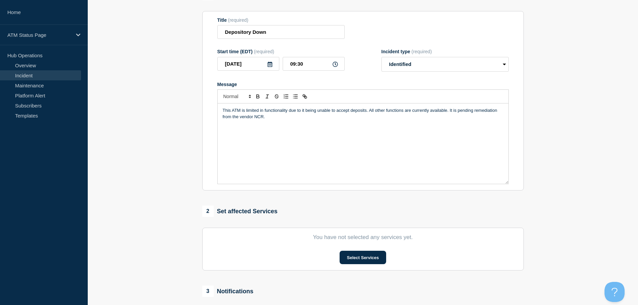
scroll to position [134, 0]
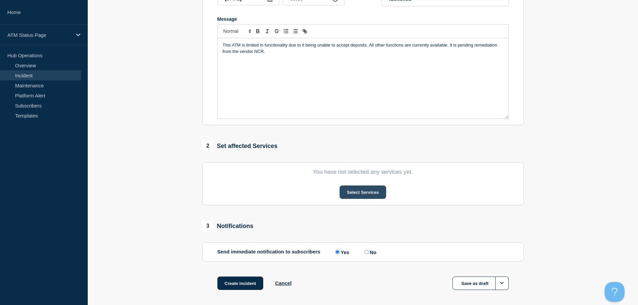
click at [355, 192] on button "Select Services" at bounding box center [363, 192] width 47 height 13
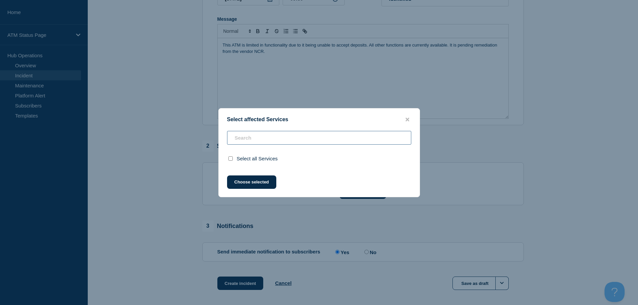
click at [269, 138] on input "text" at bounding box center [319, 138] width 184 height 14
click at [409, 120] on icon "close button" at bounding box center [408, 119] width 4 height 5
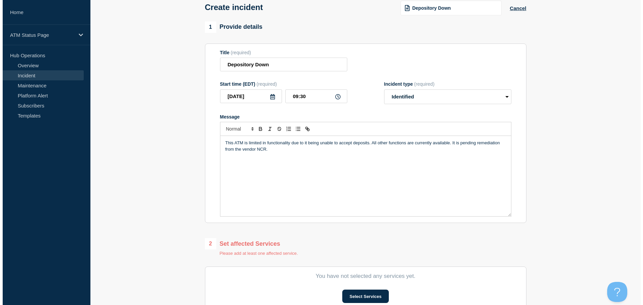
scroll to position [0, 0]
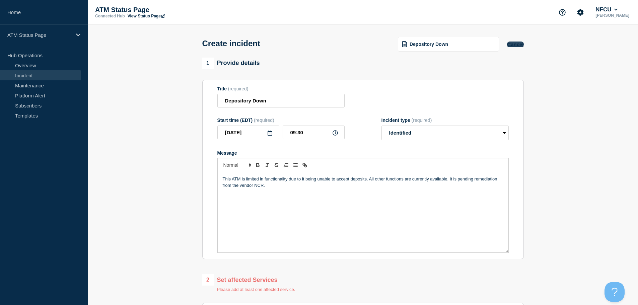
click at [515, 47] on button "Cancel" at bounding box center [515, 45] width 16 height 6
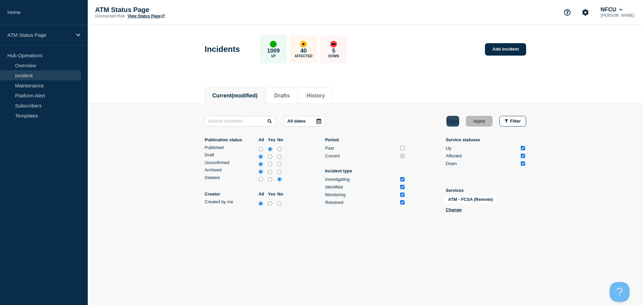
click at [450, 124] on button "Clear" at bounding box center [452, 121] width 13 height 11
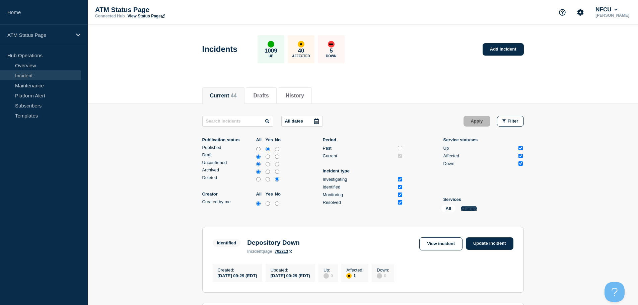
click at [464, 207] on button "Change" at bounding box center [469, 208] width 16 height 5
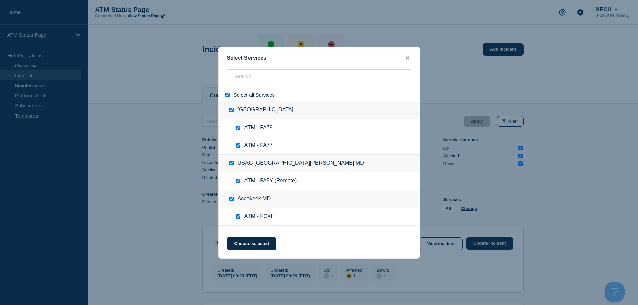
click at [226, 97] on input "select all" at bounding box center [227, 95] width 4 height 4
checkbox input "false"
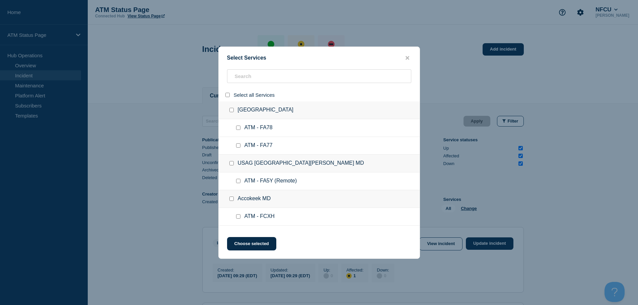
checkbox input "false"
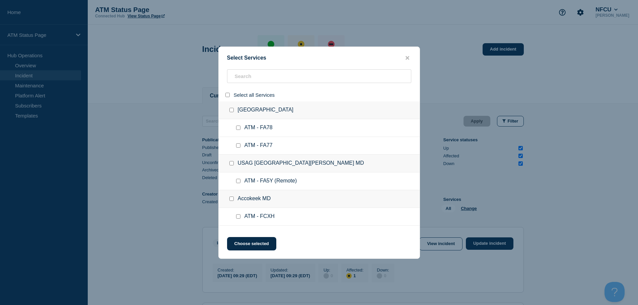
checkbox input "false"
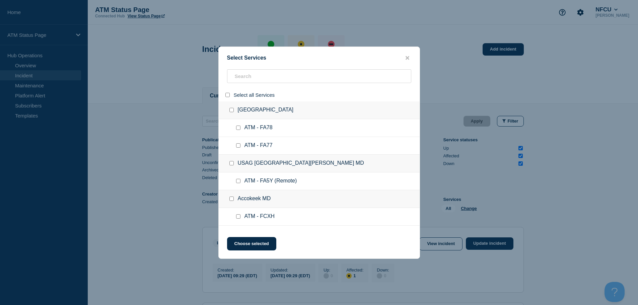
checkbox input "false"
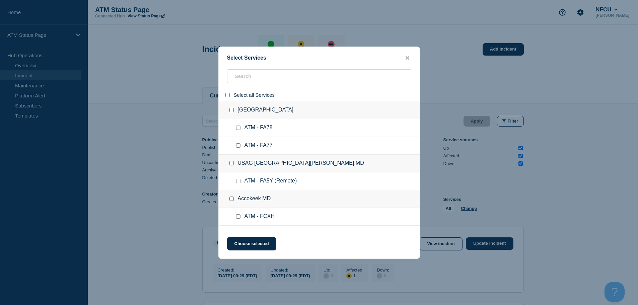
checkbox input "false"
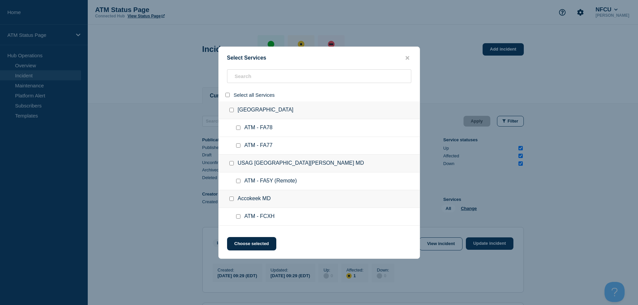
checkbox input "false"
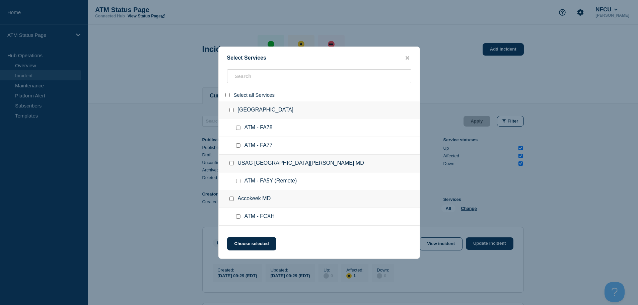
checkbox input "false"
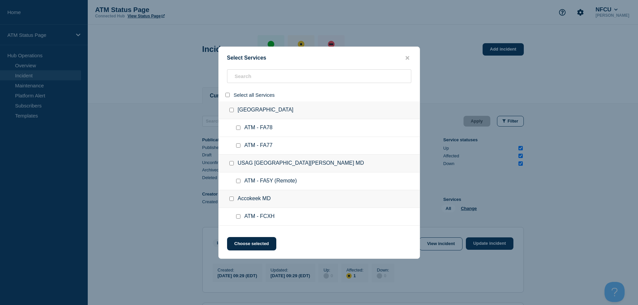
checkbox input "false"
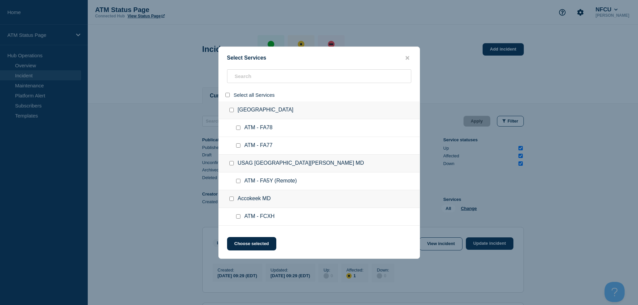
checkbox input "false"
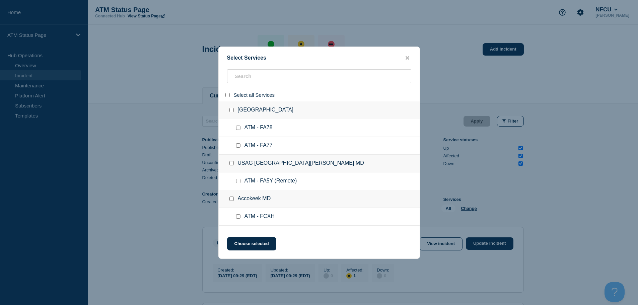
checkbox input "false"
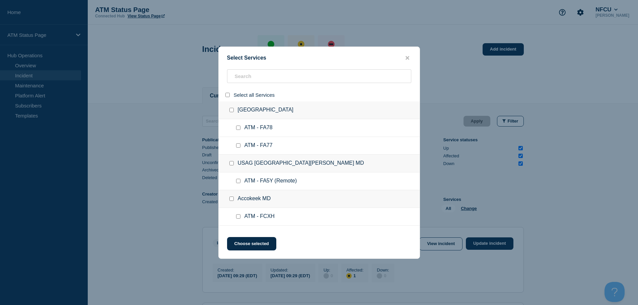
checkbox input "false"
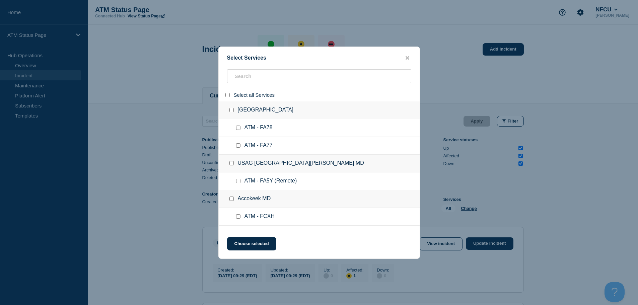
checkbox input "false"
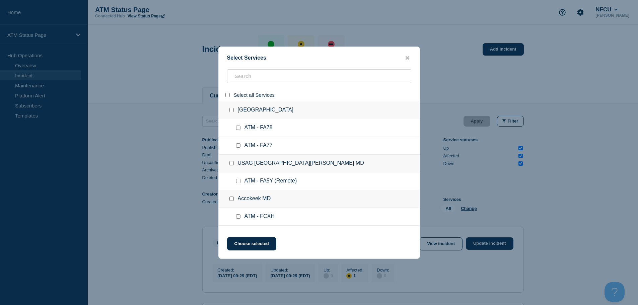
checkbox input "false"
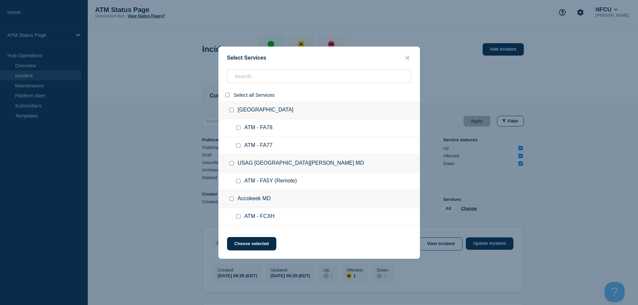
checkbox input "false"
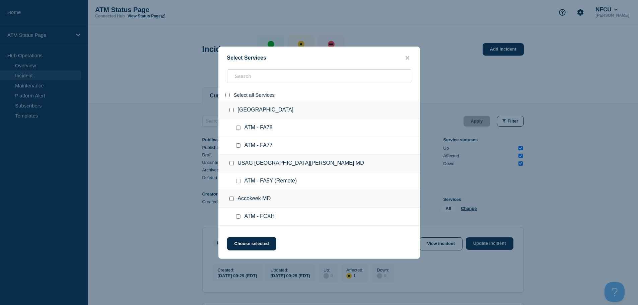
checkbox input "false"
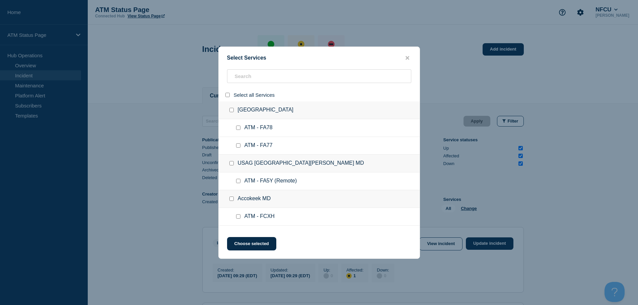
checkbox input "false"
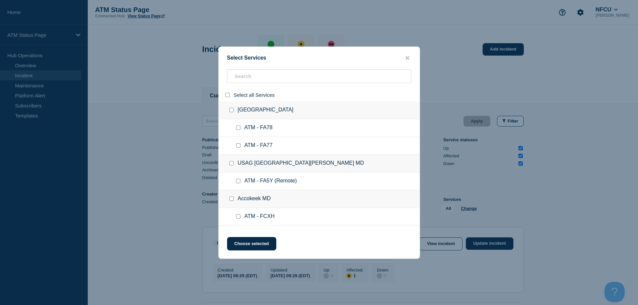
checkbox input "false"
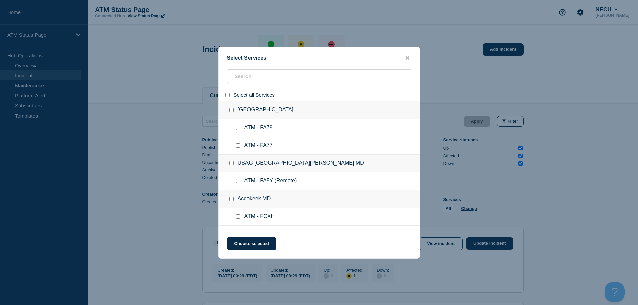
checkbox input "false"
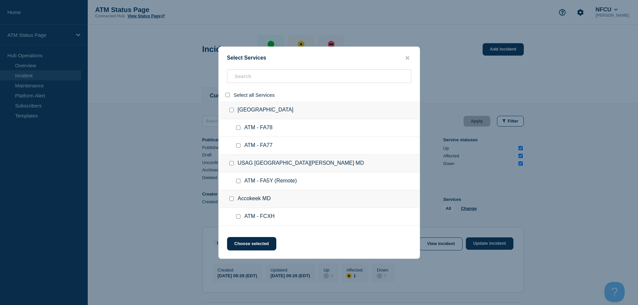
checkbox input "false"
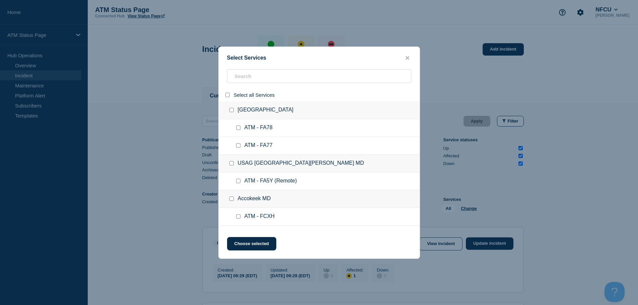
checkbox input "false"
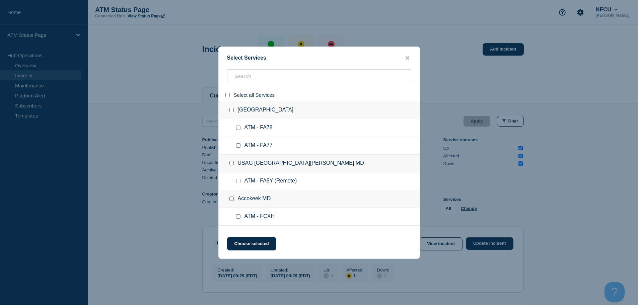
checkbox input "false"
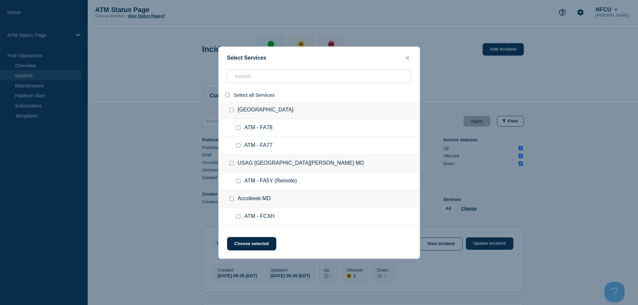
checkbox input "false"
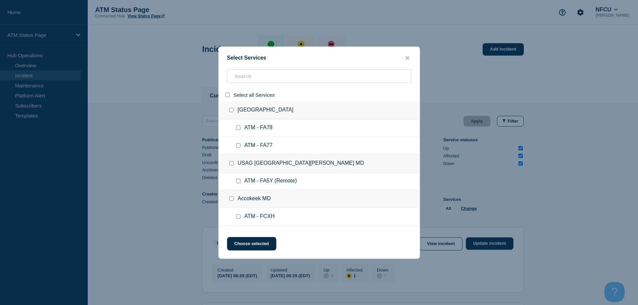
checkbox input "false"
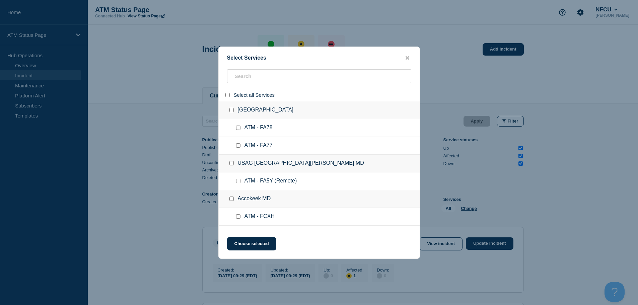
checkbox input "false"
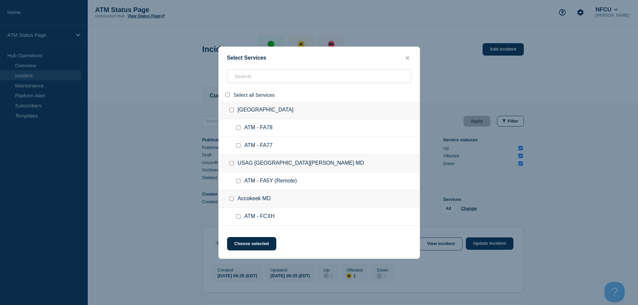
checkbox input "false"
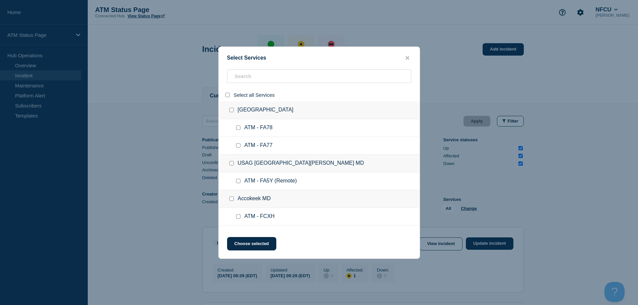
checkbox input "false"
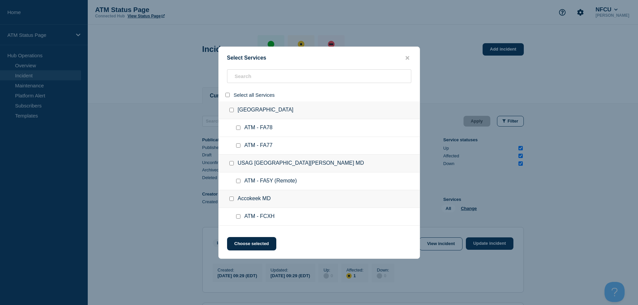
checkbox input "false"
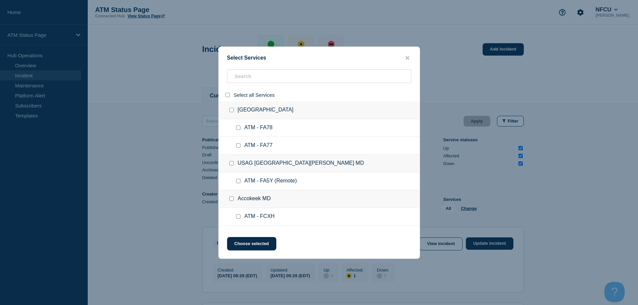
checkbox input "false"
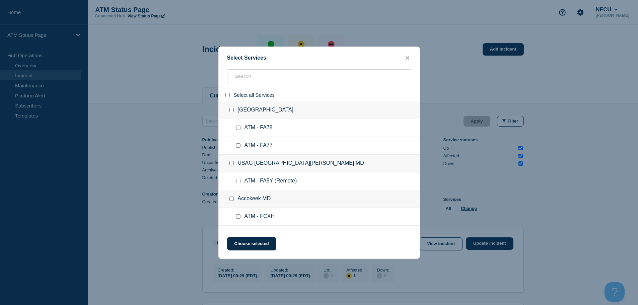
checkbox input "false"
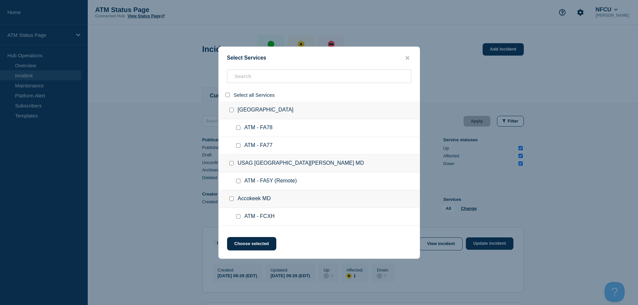
checkbox input "false"
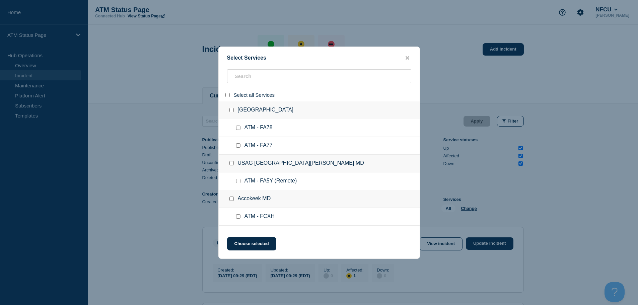
checkbox input "false"
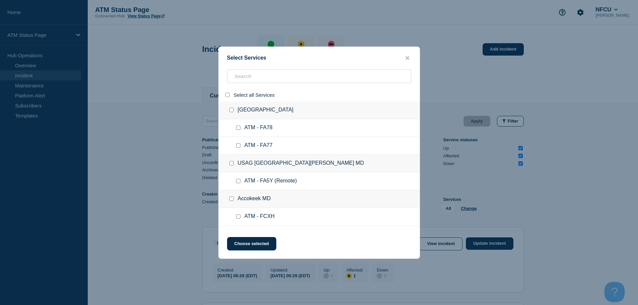
checkbox input "false"
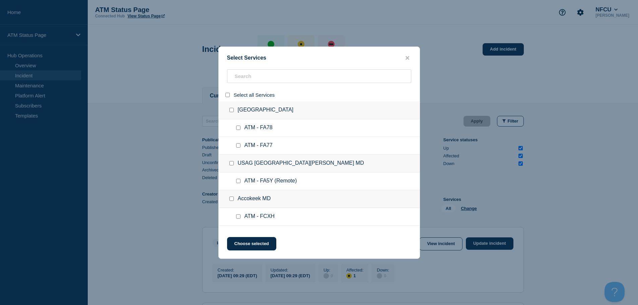
checkbox input "false"
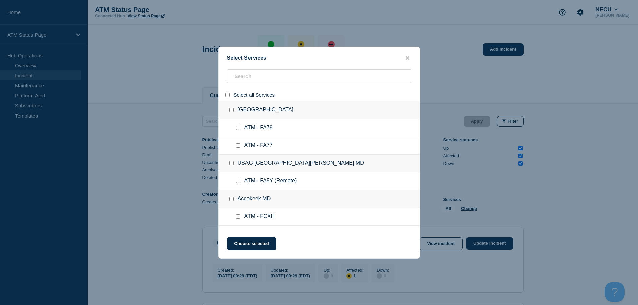
checkbox input "false"
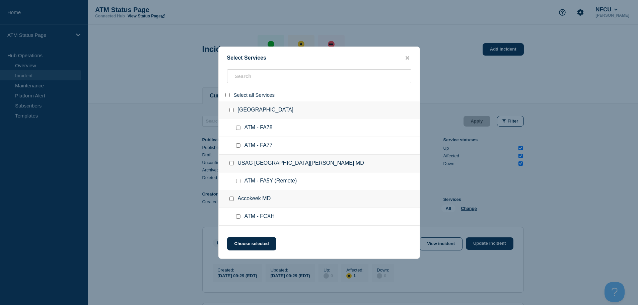
checkbox input "false"
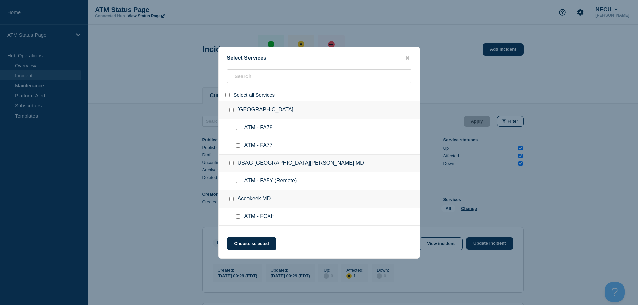
checkbox input "false"
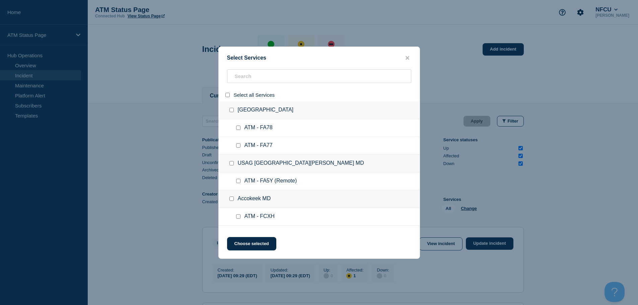
checkbox input "false"
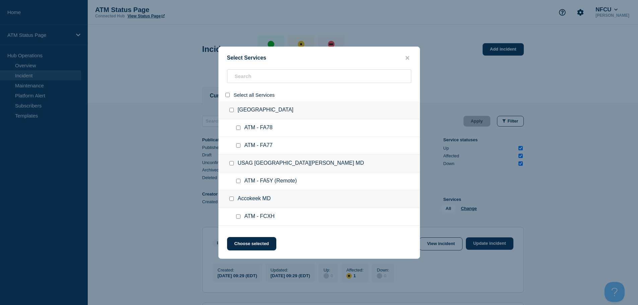
checkbox input "false"
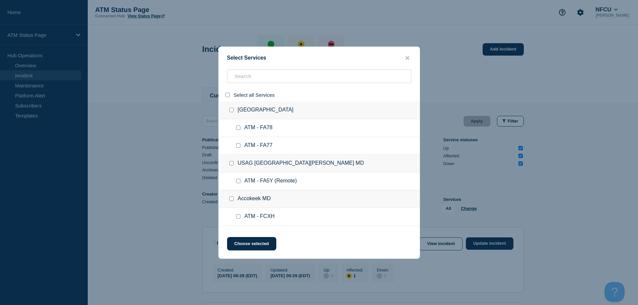
checkbox input "false"
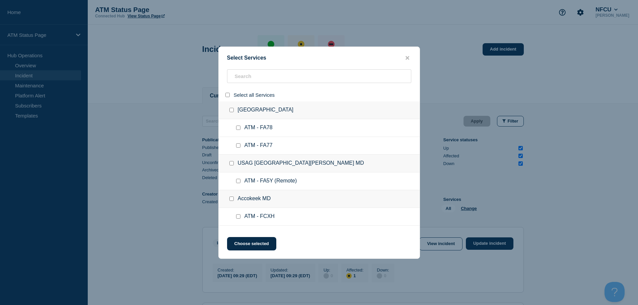
checkbox input "false"
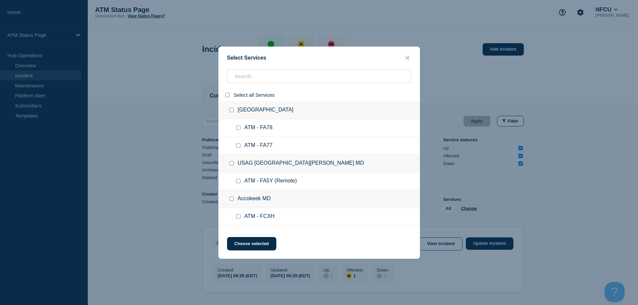
checkbox input "false"
click at [248, 76] on input "search" at bounding box center [319, 76] width 184 height 14
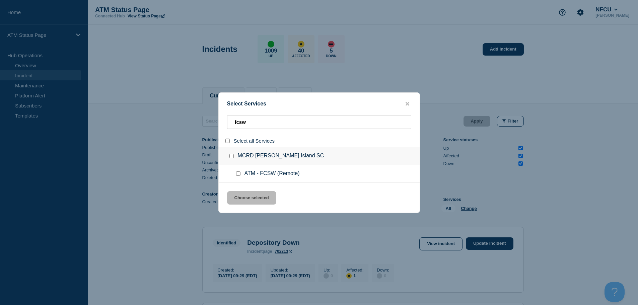
click at [238, 174] on input "service: ATM - FCSW (Remote)" at bounding box center [238, 173] width 4 height 4
click at [245, 199] on button "Choose selected" at bounding box center [251, 197] width 49 height 13
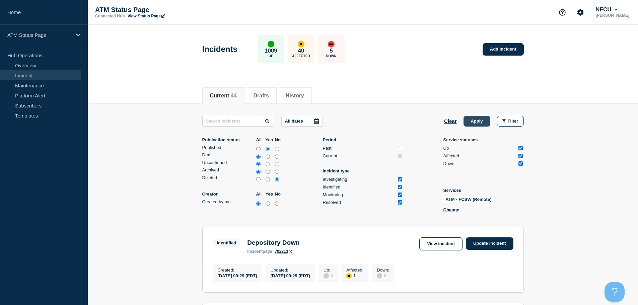
click at [482, 122] on button "Apply" at bounding box center [476, 121] width 27 height 11
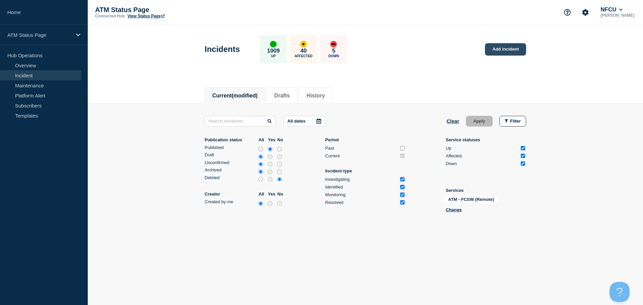
click at [510, 47] on link "Add incident" at bounding box center [505, 49] width 41 height 12
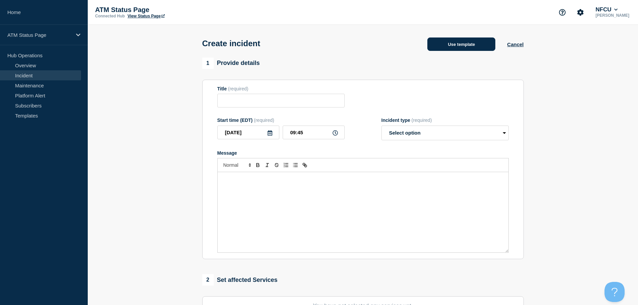
click at [466, 40] on button "Use template" at bounding box center [461, 44] width 68 height 13
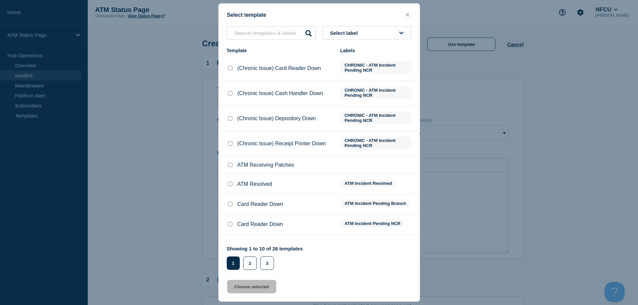
click at [350, 30] on span "Select label" at bounding box center [345, 33] width 30 height 6
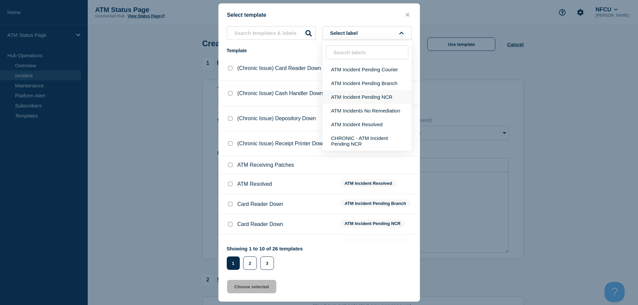
click at [370, 97] on button "ATM Incident Pending NCR" at bounding box center [366, 97] width 89 height 14
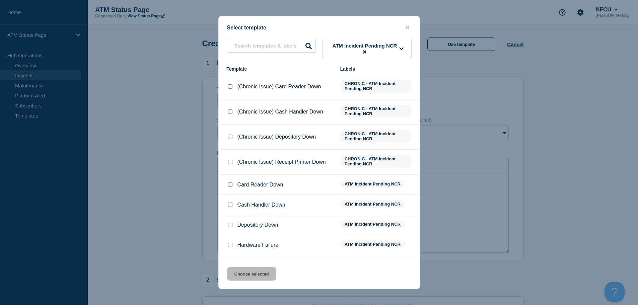
click at [231, 224] on input "Depository Down checkbox" at bounding box center [230, 225] width 4 height 4
click at [257, 278] on button "Choose selected" at bounding box center [251, 273] width 49 height 13
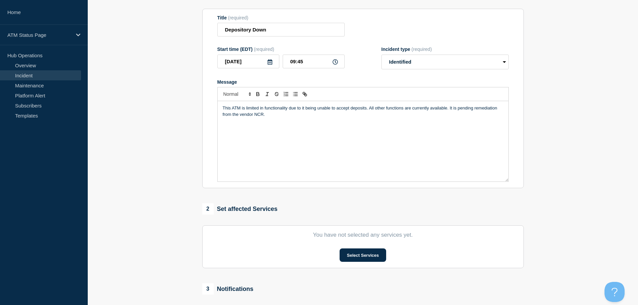
scroll to position [164, 0]
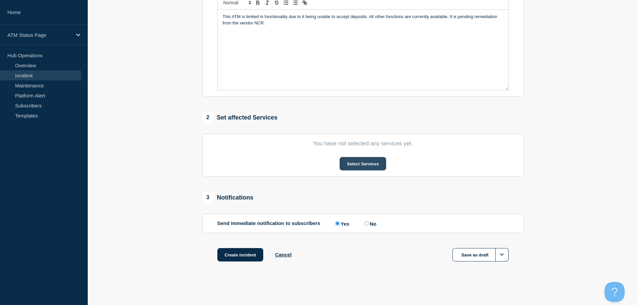
click at [375, 163] on button "Select Services" at bounding box center [363, 163] width 47 height 13
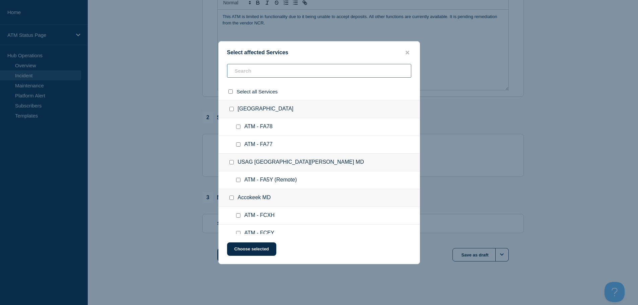
click at [307, 68] on input "text" at bounding box center [319, 71] width 184 height 14
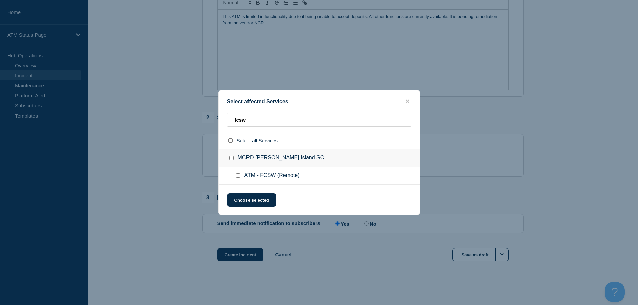
click at [237, 175] on input "ATM - FCSW (Remote) checkbox" at bounding box center [238, 175] width 4 height 4
click at [247, 203] on button "Choose selected" at bounding box center [251, 199] width 49 height 13
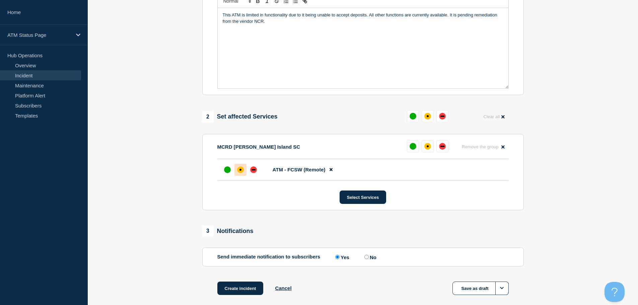
click at [243, 173] on div "affected" at bounding box center [240, 169] width 7 height 7
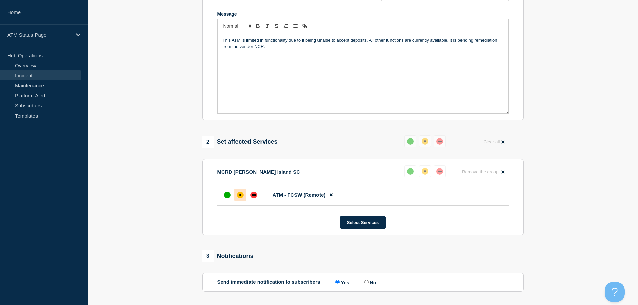
scroll to position [199, 0]
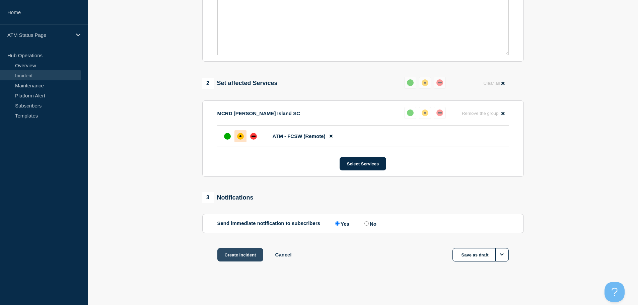
click at [246, 251] on button "Create incident" at bounding box center [240, 254] width 46 height 13
